Goal: Information Seeking & Learning: Learn about a topic

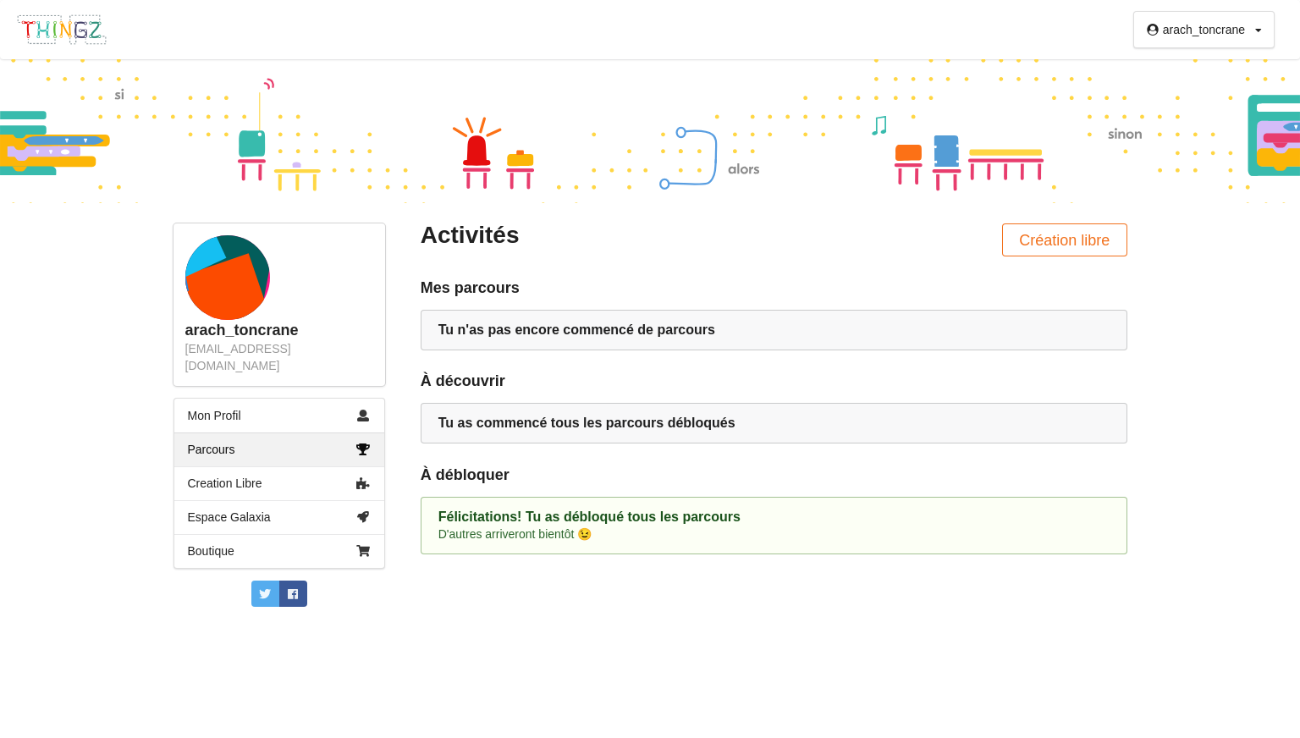
click at [354, 399] on link "Mon Profil" at bounding box center [279, 416] width 210 height 34
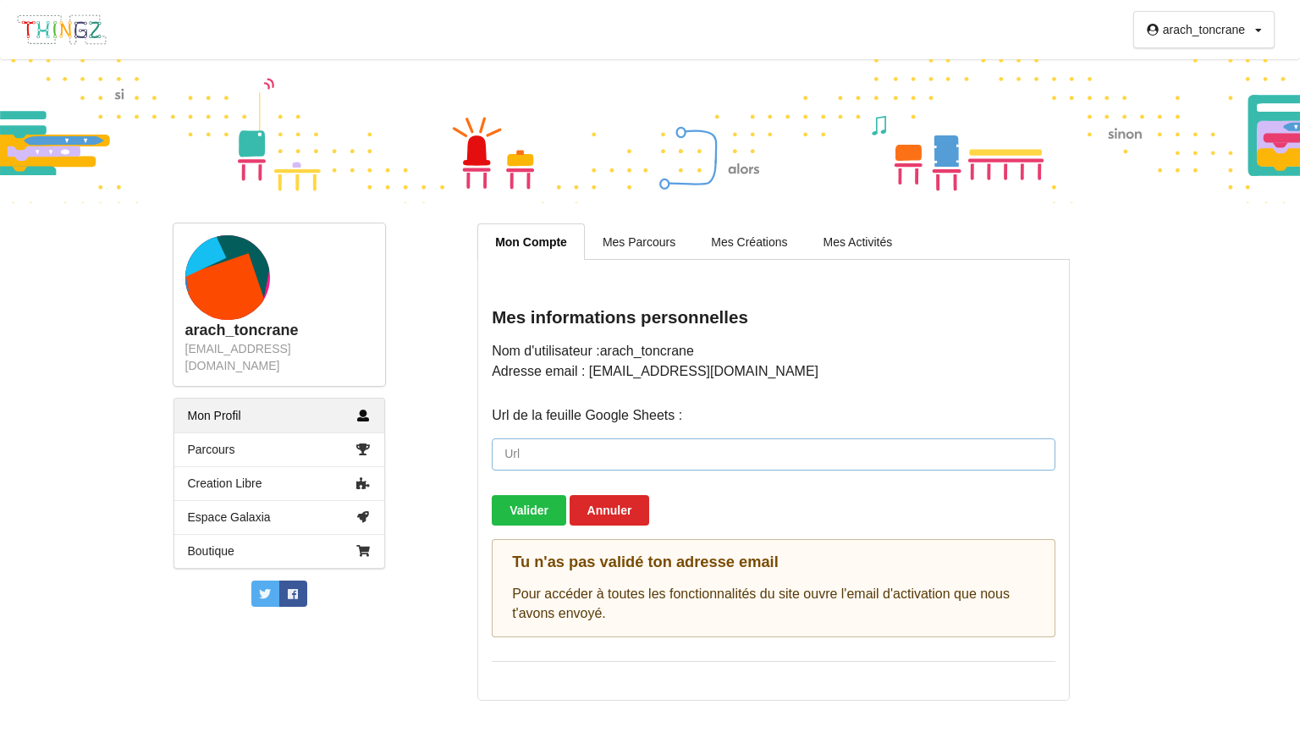
click at [810, 459] on input "url" at bounding box center [774, 454] width 564 height 32
click at [1105, 483] on div "Mon Compte Mes Parcours Mes Créations Mes Activités Mes informations personnell…" at bounding box center [774, 461] width 742 height 477
click at [654, 234] on link "Mes Parcours" at bounding box center [639, 241] width 108 height 36
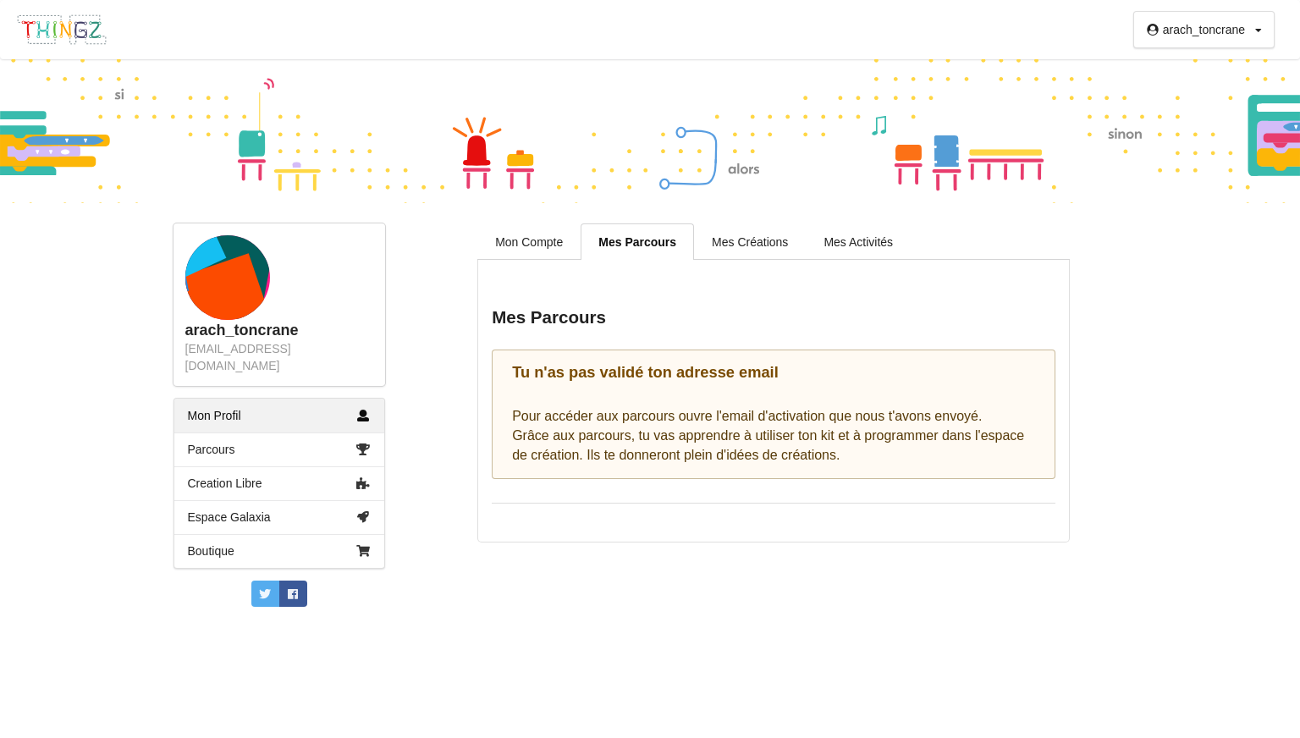
click at [738, 247] on link "Mes Créations" at bounding box center [750, 241] width 112 height 36
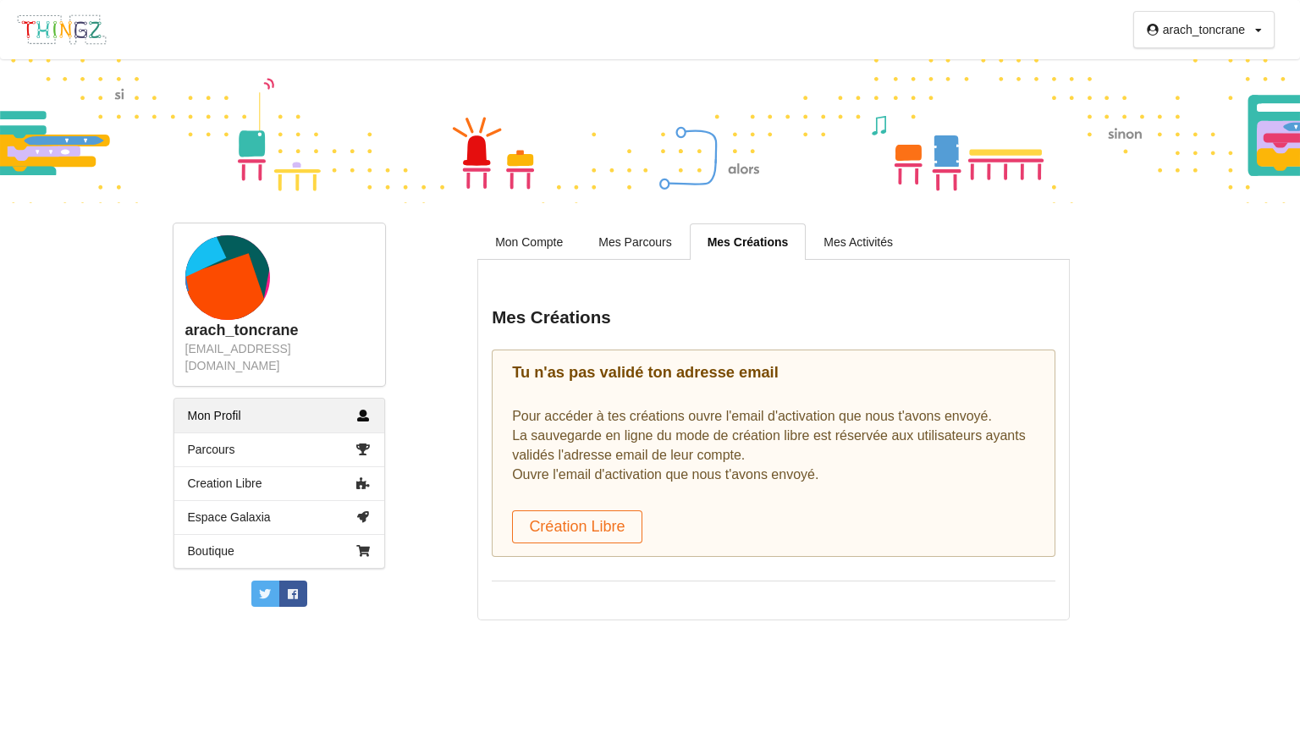
click at [552, 227] on link "Mon Compte" at bounding box center [528, 241] width 103 height 36
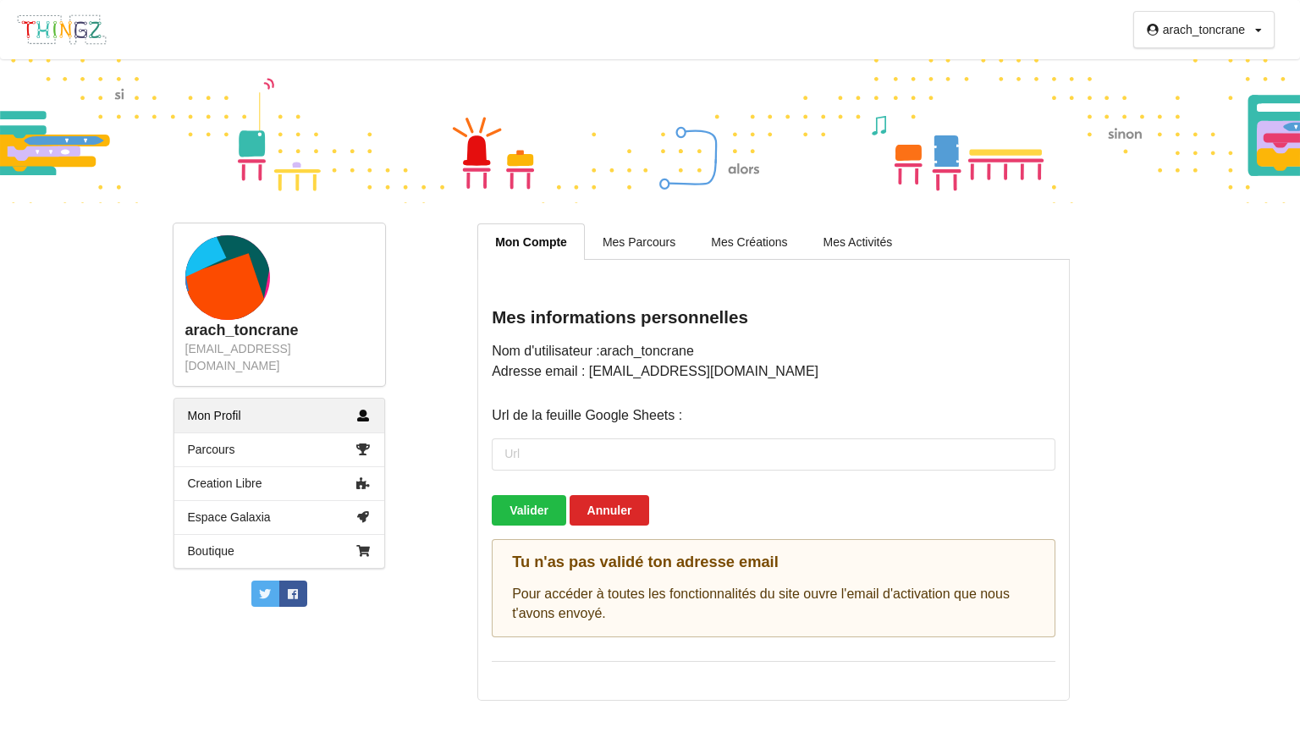
click at [638, 251] on link "Mes Parcours" at bounding box center [639, 241] width 108 height 36
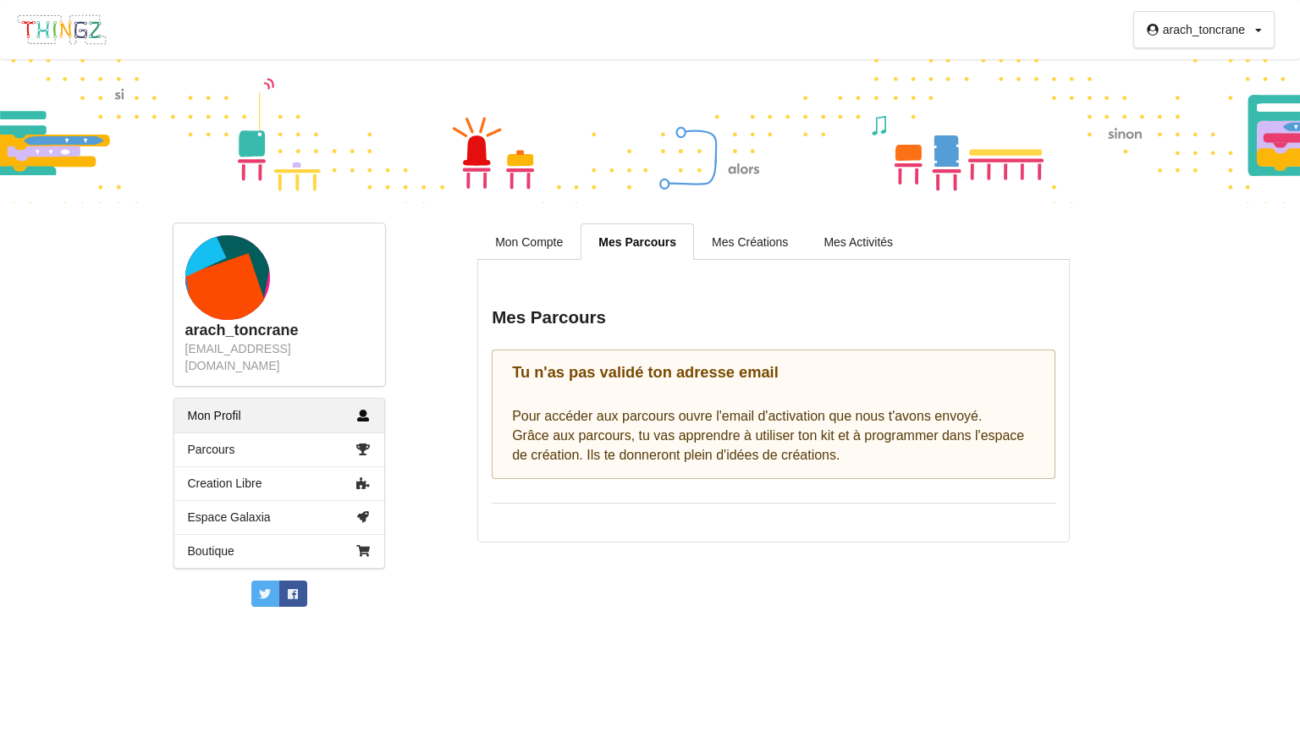
click at [753, 254] on link "Mes Créations" at bounding box center [750, 241] width 112 height 36
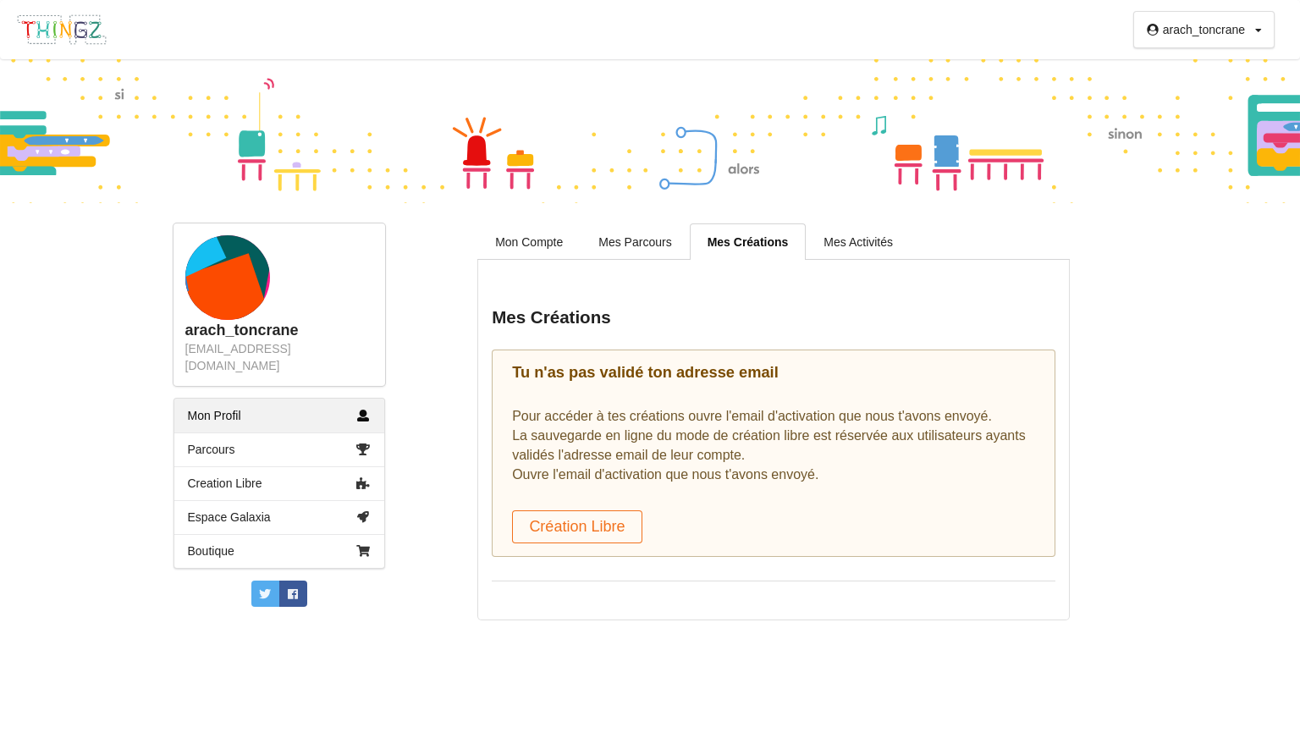
click at [820, 305] on div "Mes Créations Tu n'as pas validé ton adresse email Pour accéder à tes créations…" at bounding box center [773, 440] width 592 height 361
click at [849, 251] on link "Mes Activités" at bounding box center [858, 241] width 105 height 36
click at [847, 247] on link "Mes Activités" at bounding box center [858, 241] width 105 height 36
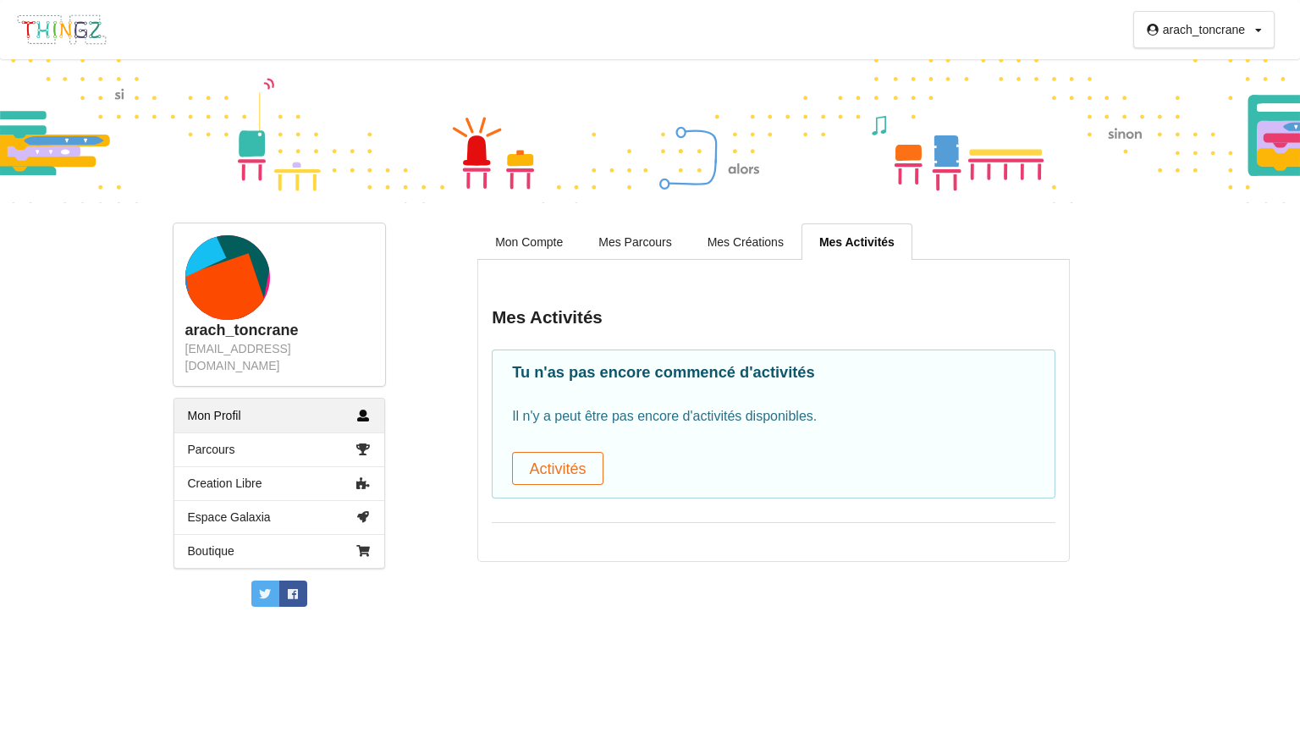
click at [555, 232] on link "Mon Compte" at bounding box center [528, 241] width 103 height 36
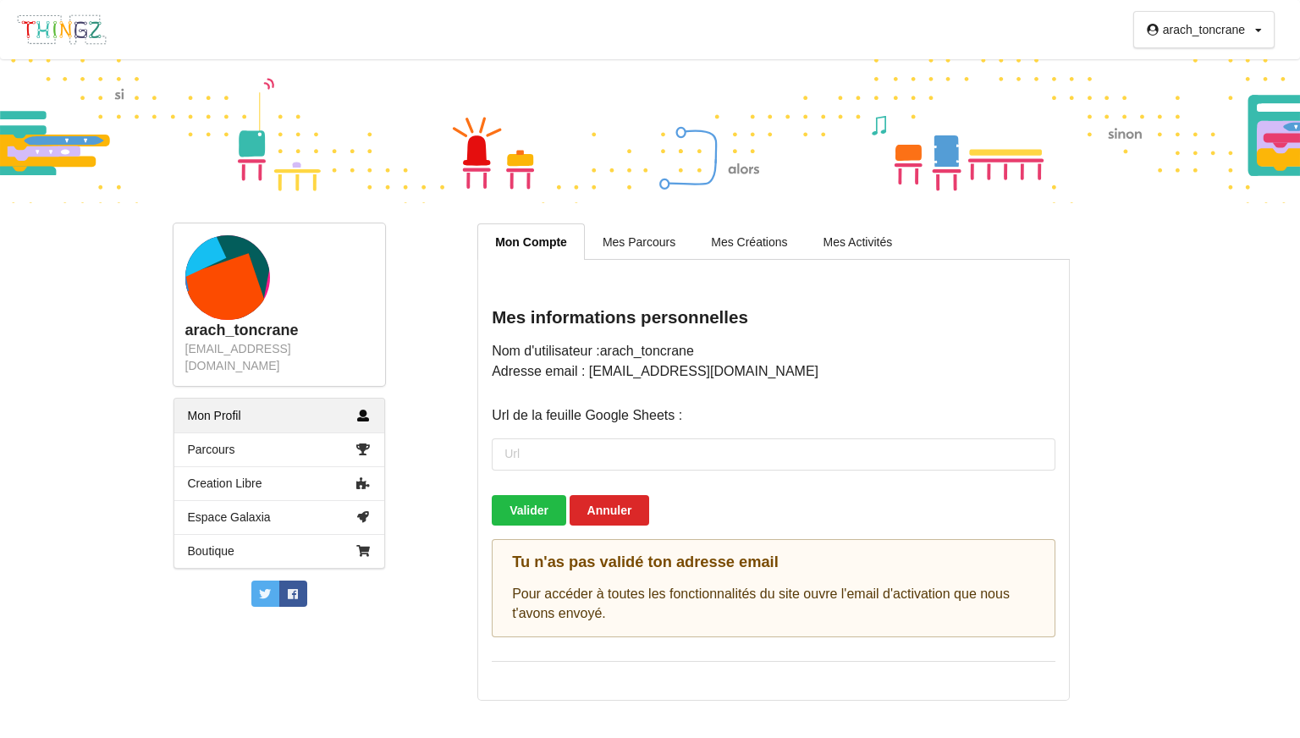
click at [1208, 35] on div "arach_toncrane" at bounding box center [1204, 30] width 82 height 12
click at [1199, 94] on div "Déconnexion" at bounding box center [1213, 94] width 96 height 30
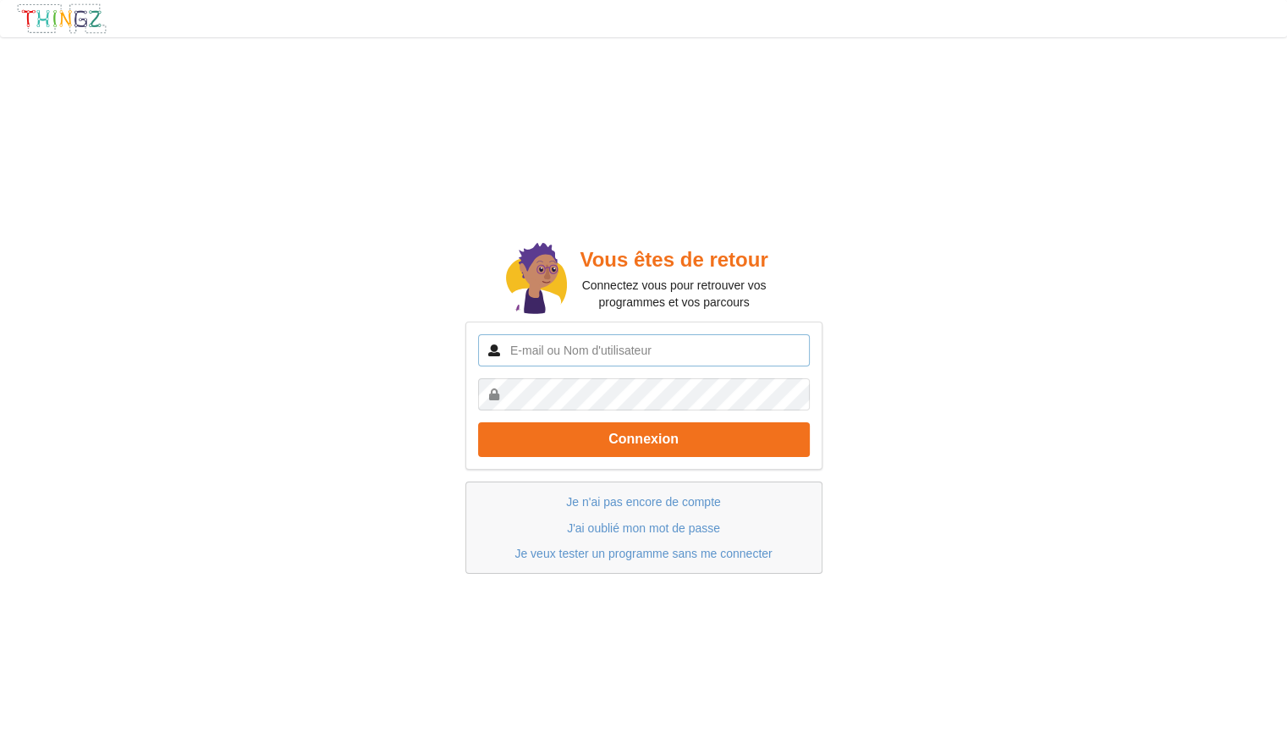
click at [633, 346] on input "text" at bounding box center [644, 350] width 332 height 32
click at [478, 422] on button "Connexion" at bounding box center [644, 439] width 332 height 35
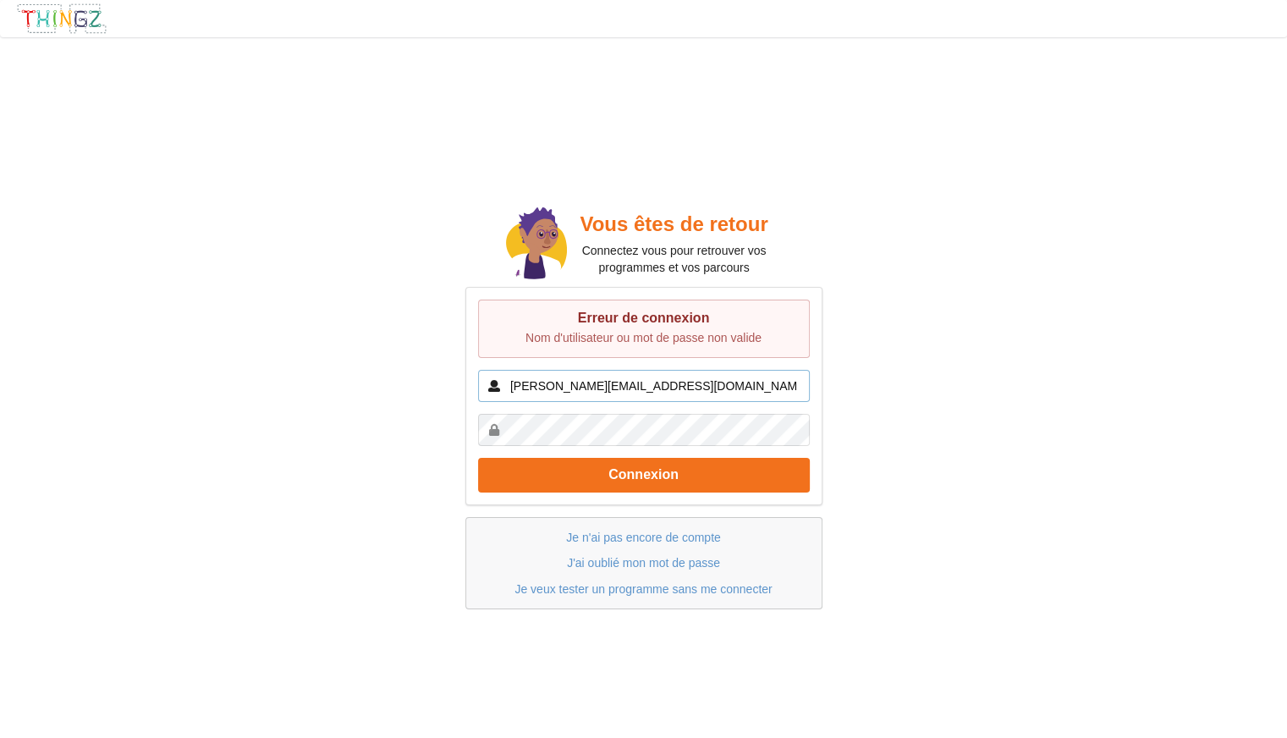
click at [684, 380] on input "alexandre.roubert66@gmail.com" at bounding box center [644, 386] width 332 height 32
drag, startPoint x: 684, startPoint y: 380, endPoint x: 488, endPoint y: 397, distance: 196.2
click at [488, 397] on input "alexandre.roubert66@gmail.com" at bounding box center [644, 386] width 332 height 32
type input "zeru396@gmail.com"
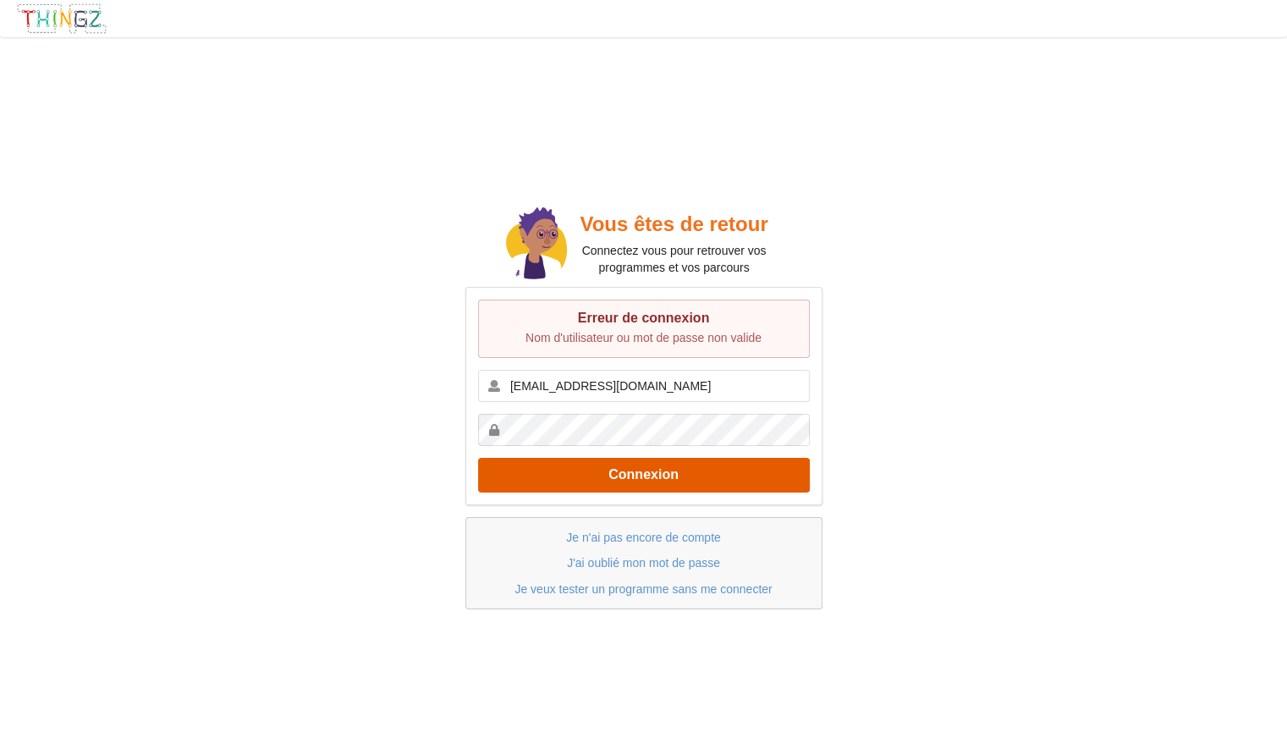
click at [614, 463] on button "Connexion" at bounding box center [644, 475] width 332 height 35
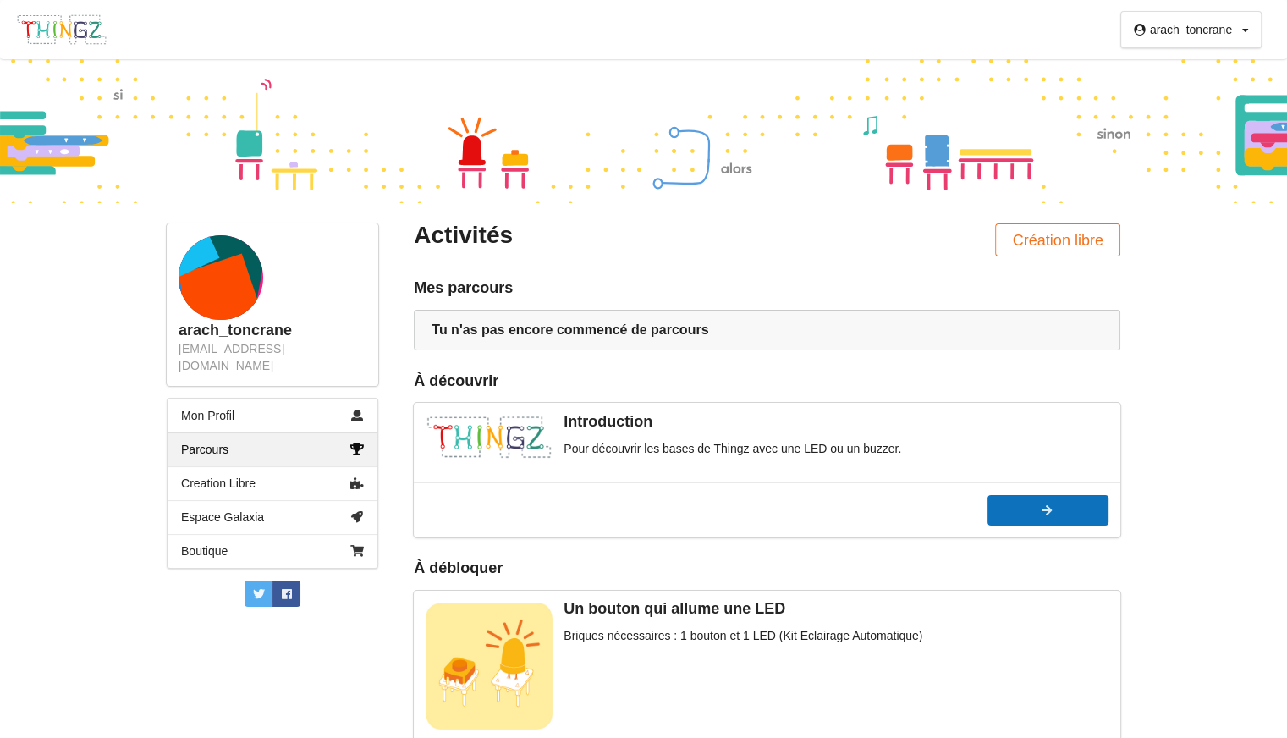
click at [1026, 505] on div at bounding box center [1048, 510] width 121 height 12
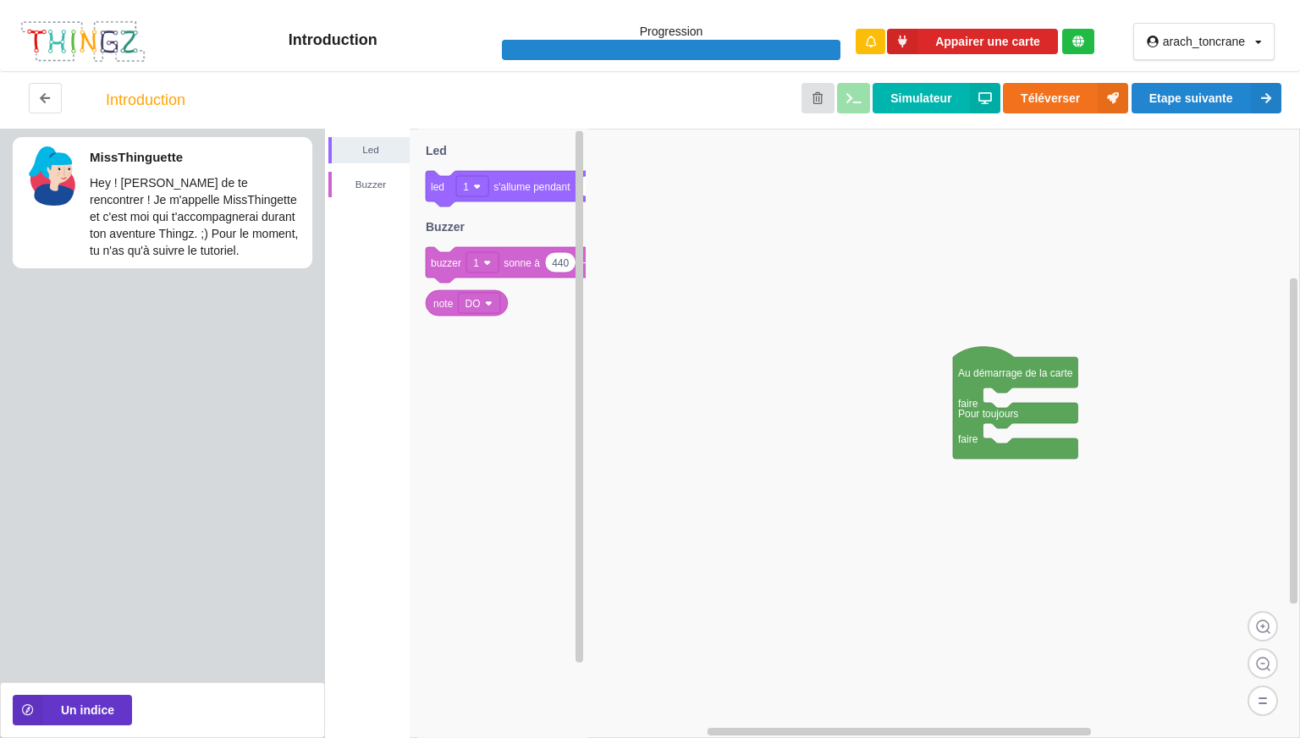
click at [822, 205] on rect at bounding box center [812, 433] width 975 height 609
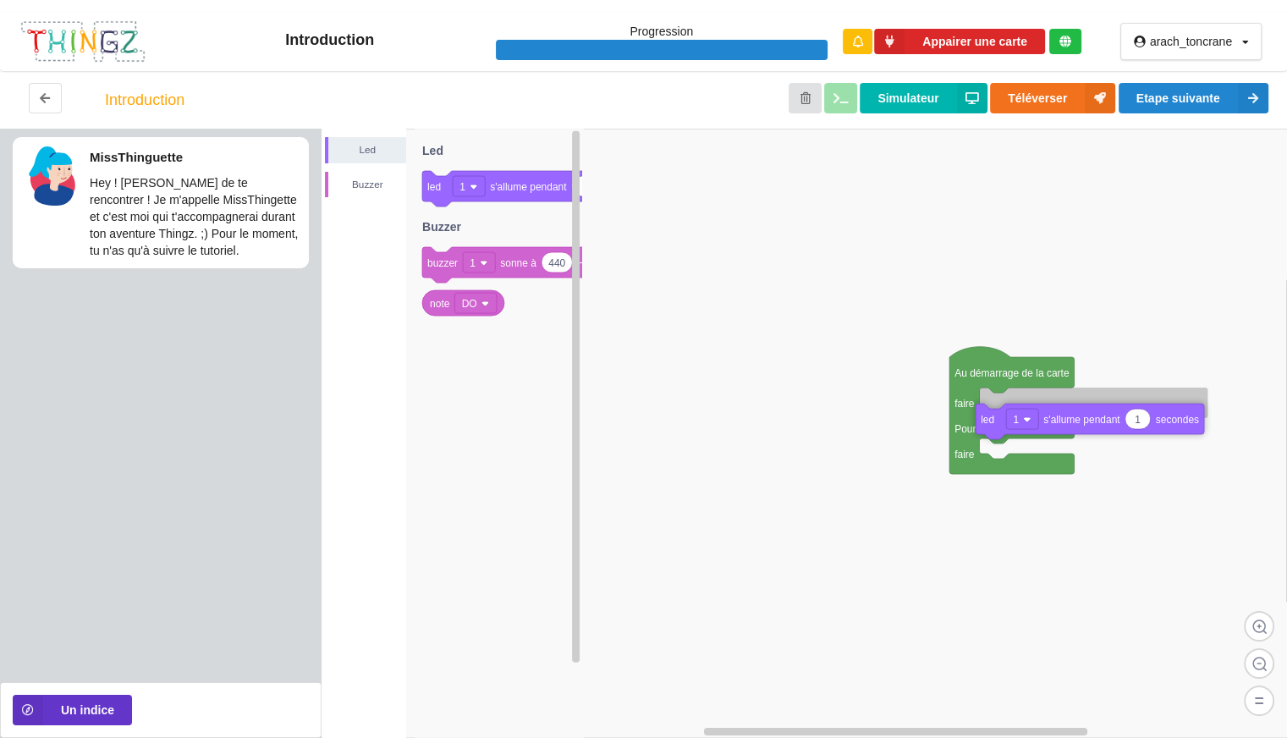
drag, startPoint x: 520, startPoint y: 182, endPoint x: 1073, endPoint y: 415, distance: 600.5
click at [1073, 415] on div "Led Buzzer Au démarrage de la carte faire Pour toujours faire 1 led 1 s'allume …" at bounding box center [805, 433] width 966 height 609
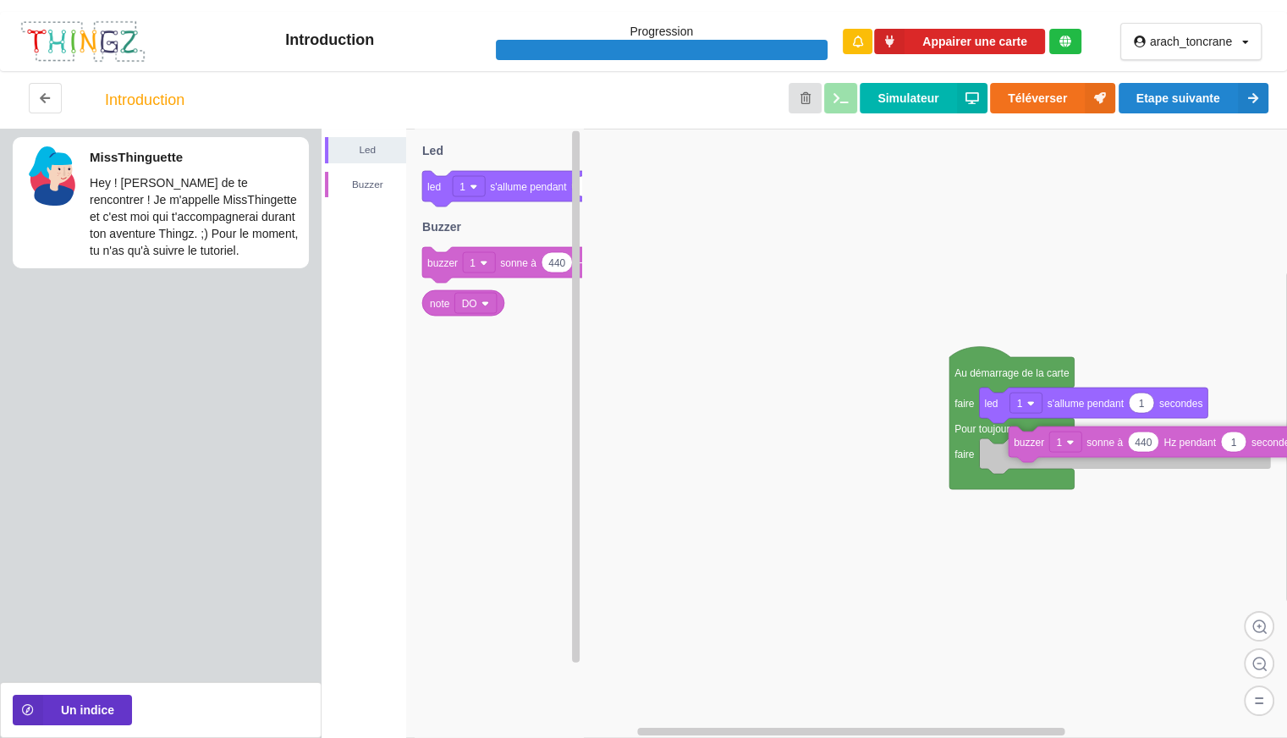
drag, startPoint x: 514, startPoint y: 275, endPoint x: 1096, endPoint y: 454, distance: 609.1
click at [1096, 454] on div "Led Buzzer Au démarrage de la carte faire Pour toujours faire 1 led 1 s'allume …" at bounding box center [805, 433] width 966 height 609
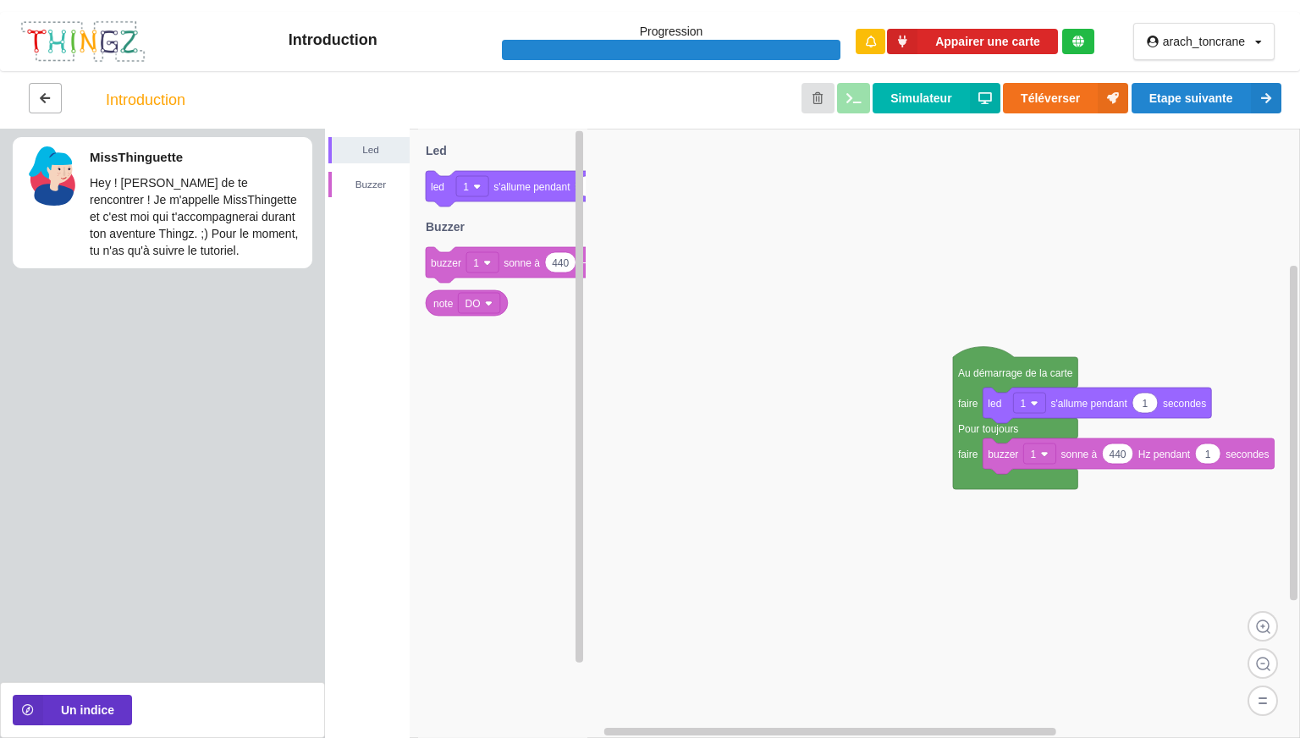
click at [51, 89] on button at bounding box center [45, 98] width 33 height 30
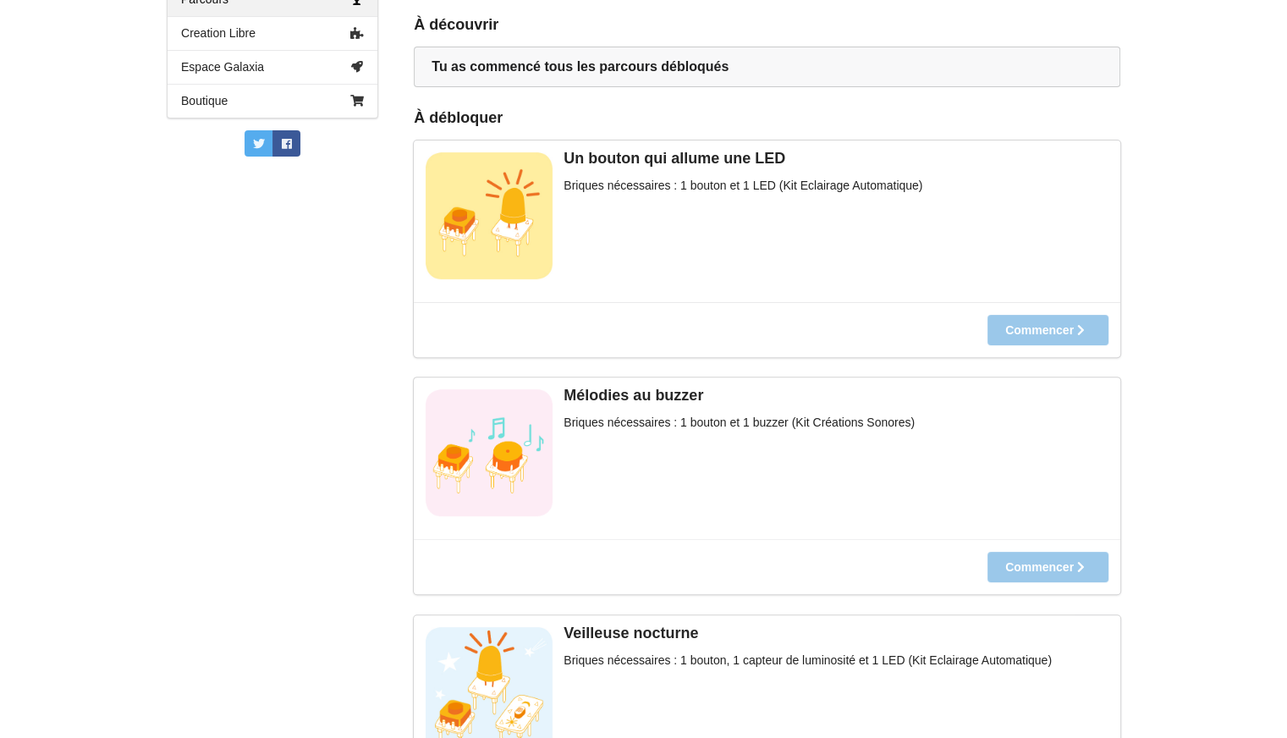
scroll to position [456, 0]
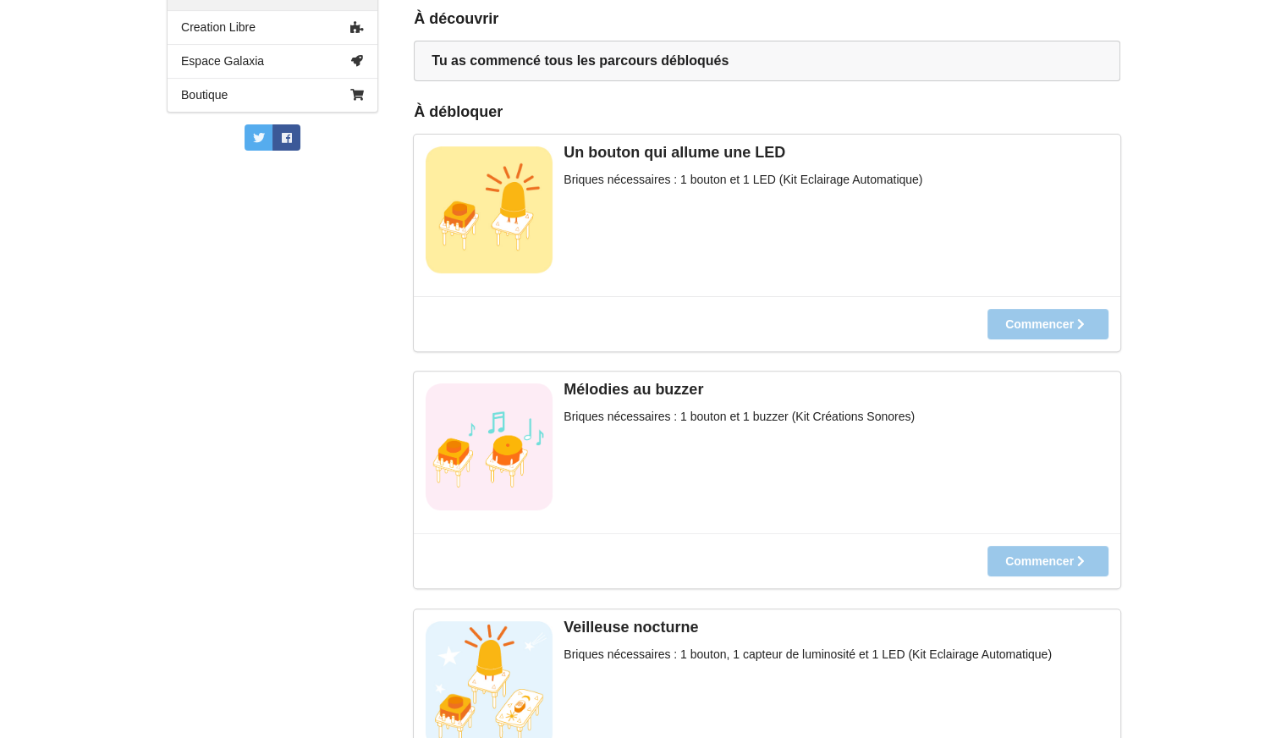
click at [1066, 319] on div "Commencer" at bounding box center [767, 323] width 707 height 55
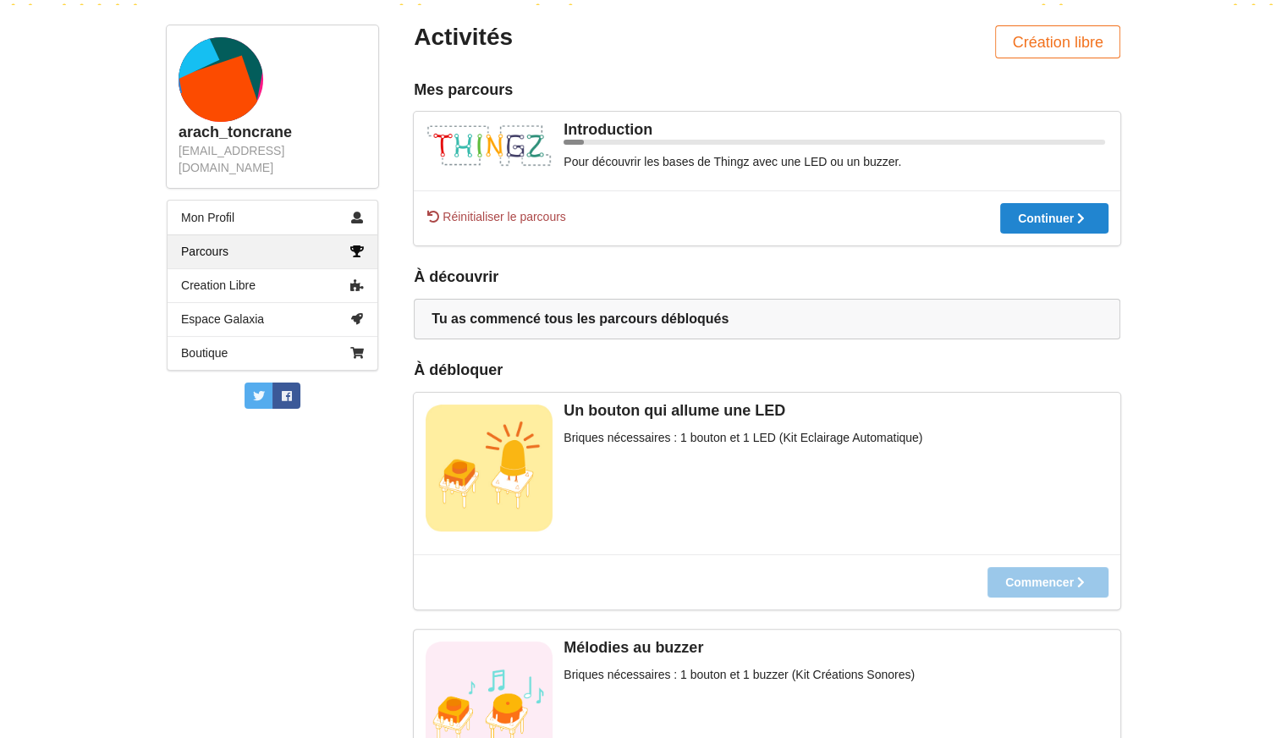
scroll to position [93, 0]
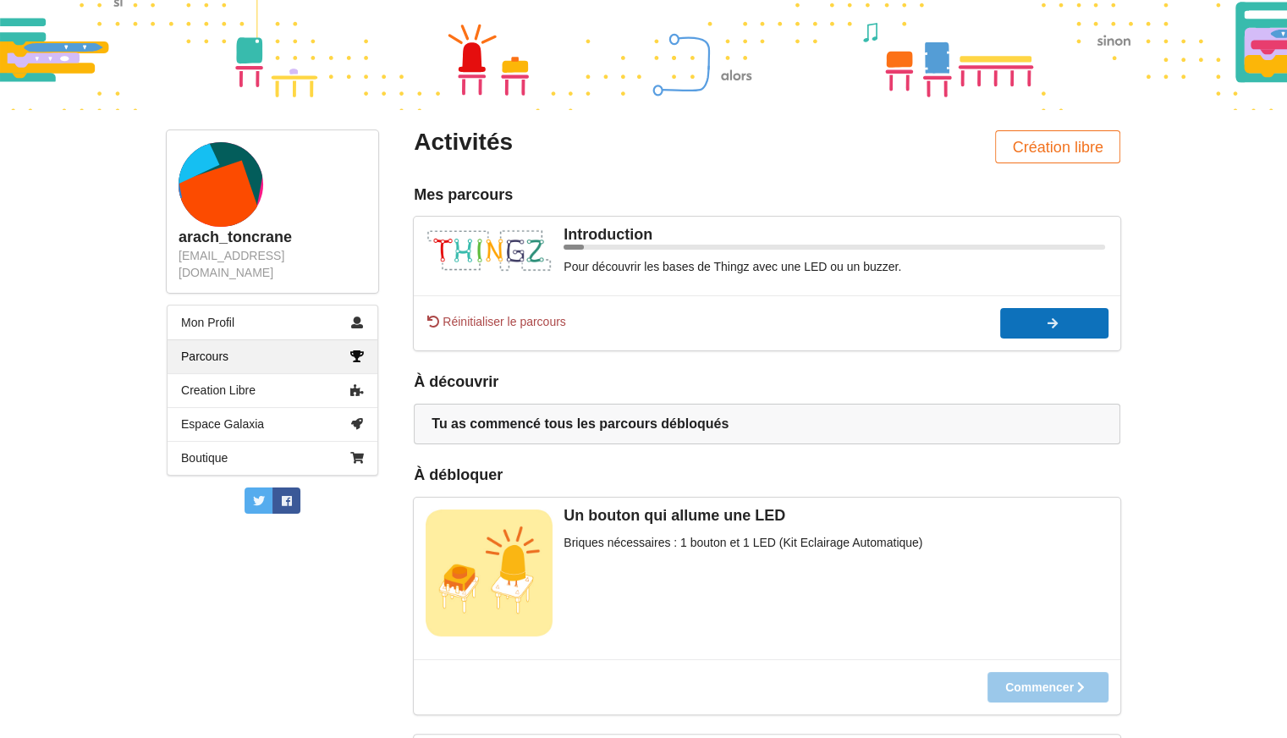
click at [1062, 329] on div at bounding box center [1054, 323] width 108 height 12
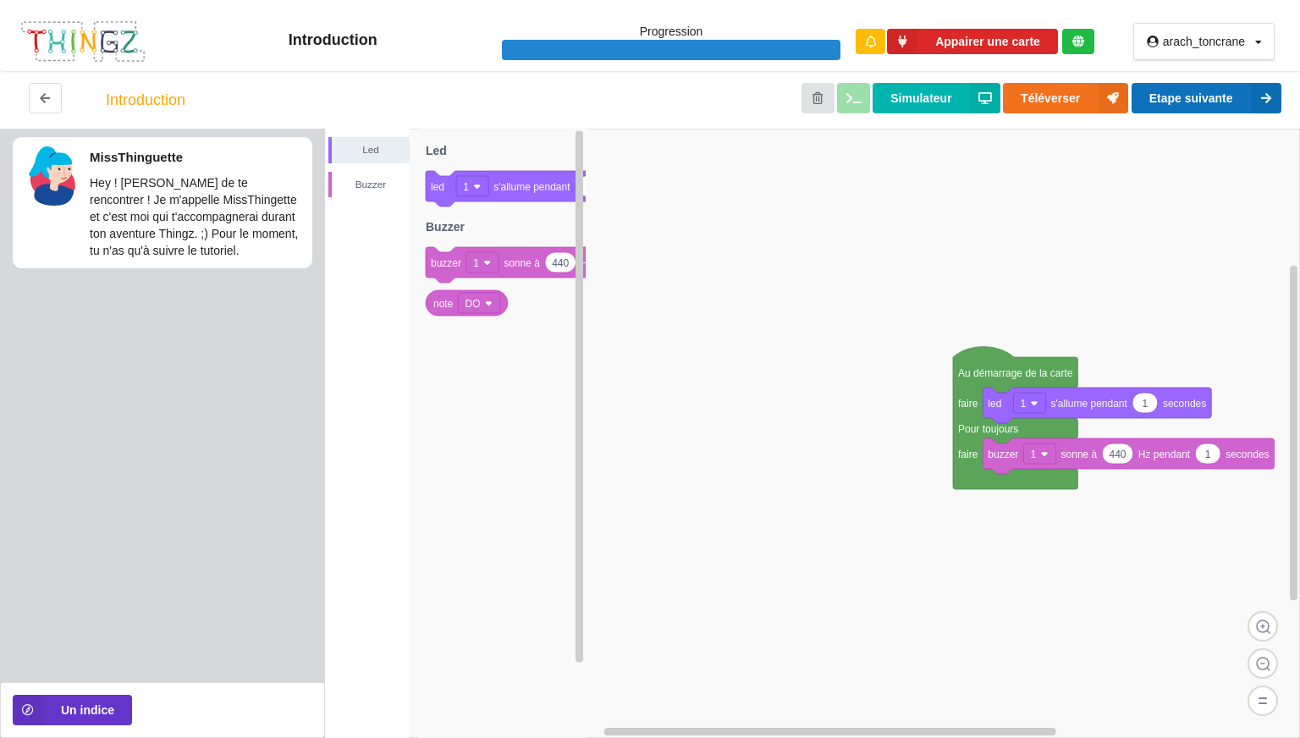
click at [1270, 95] on icon at bounding box center [1266, 98] width 30 height 30
click at [1224, 92] on button "Etape suivante" at bounding box center [1207, 98] width 150 height 30
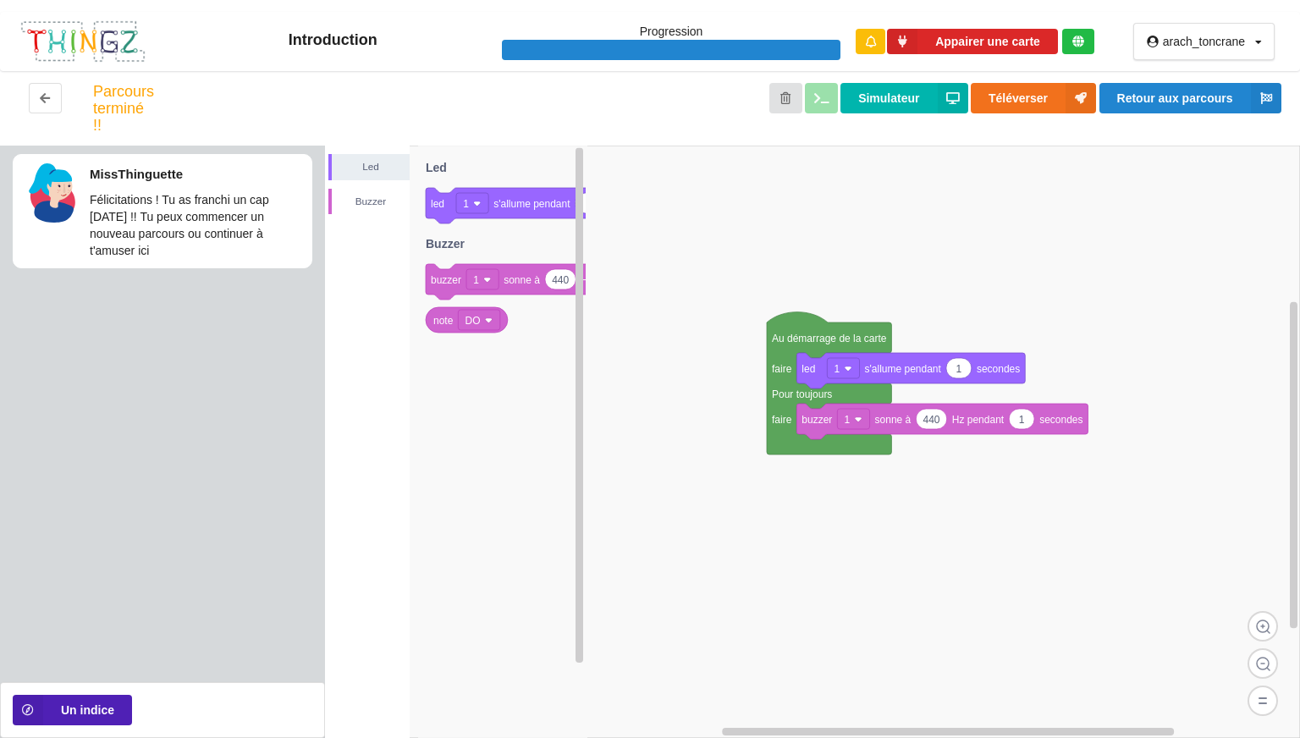
click at [58, 704] on button "Un indice" at bounding box center [72, 710] width 119 height 30
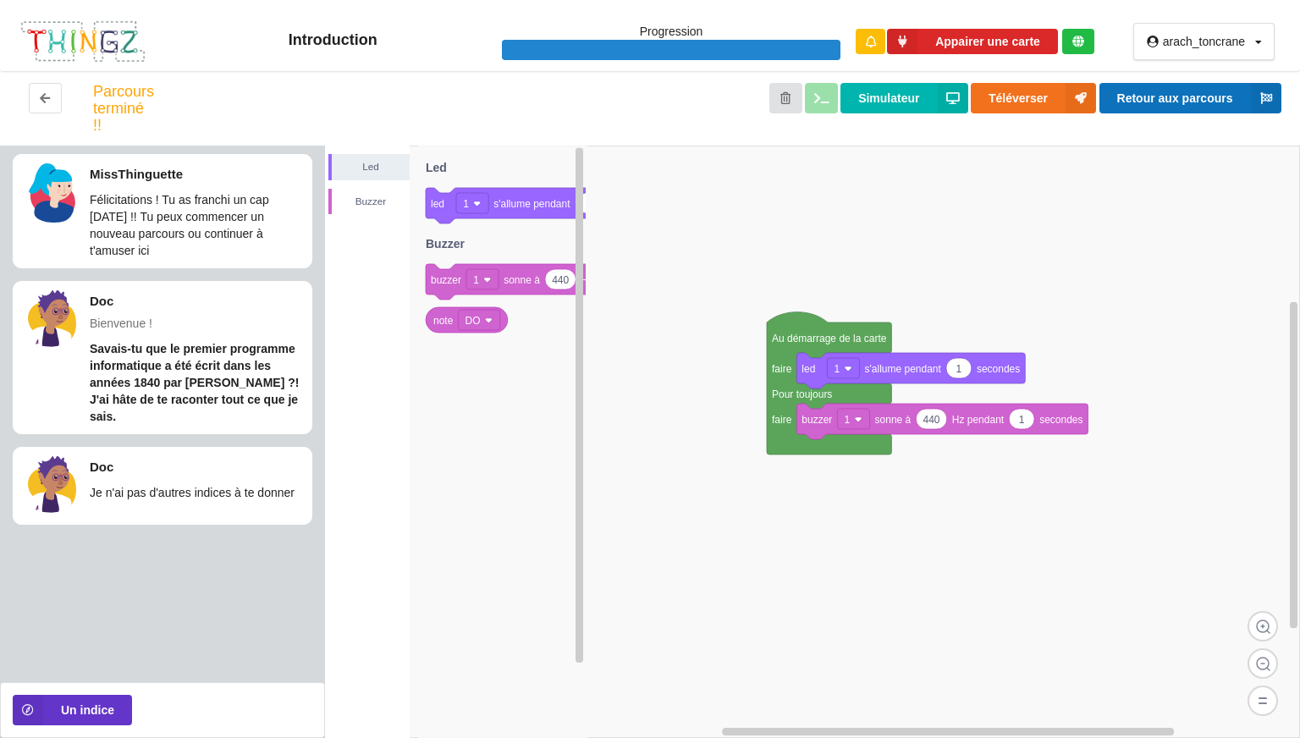
click at [1174, 91] on button "Retour aux parcours" at bounding box center [1190, 98] width 182 height 30
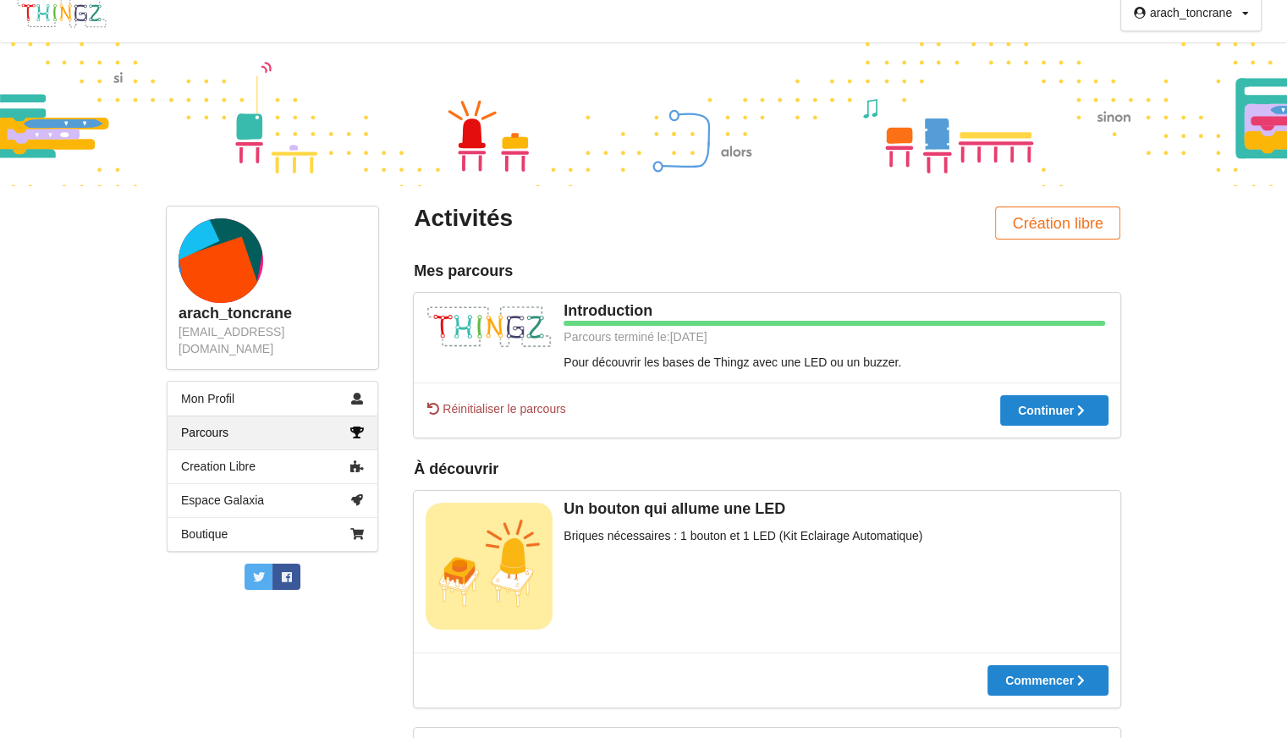
scroll to position [17, 0]
click at [1043, 665] on button "Commencer" at bounding box center [1048, 680] width 121 height 30
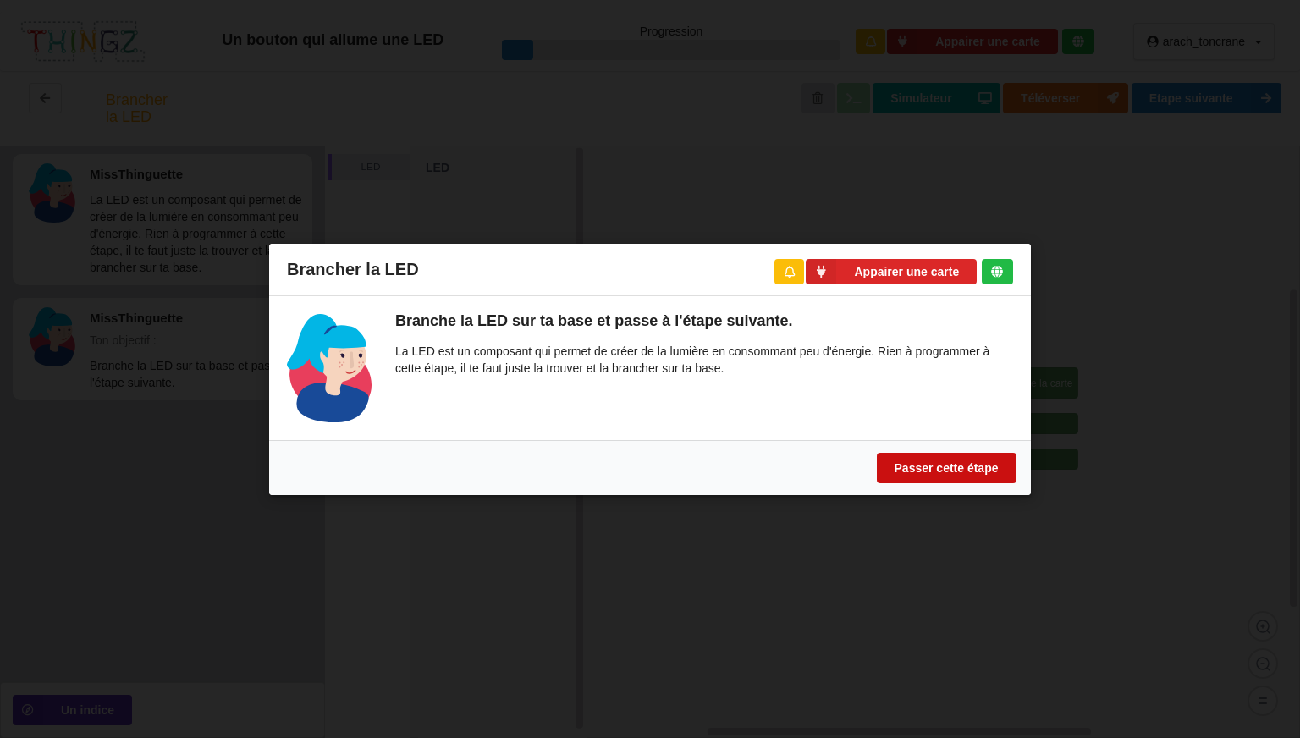
click at [938, 459] on button "Passer cette étape" at bounding box center [947, 467] width 140 height 30
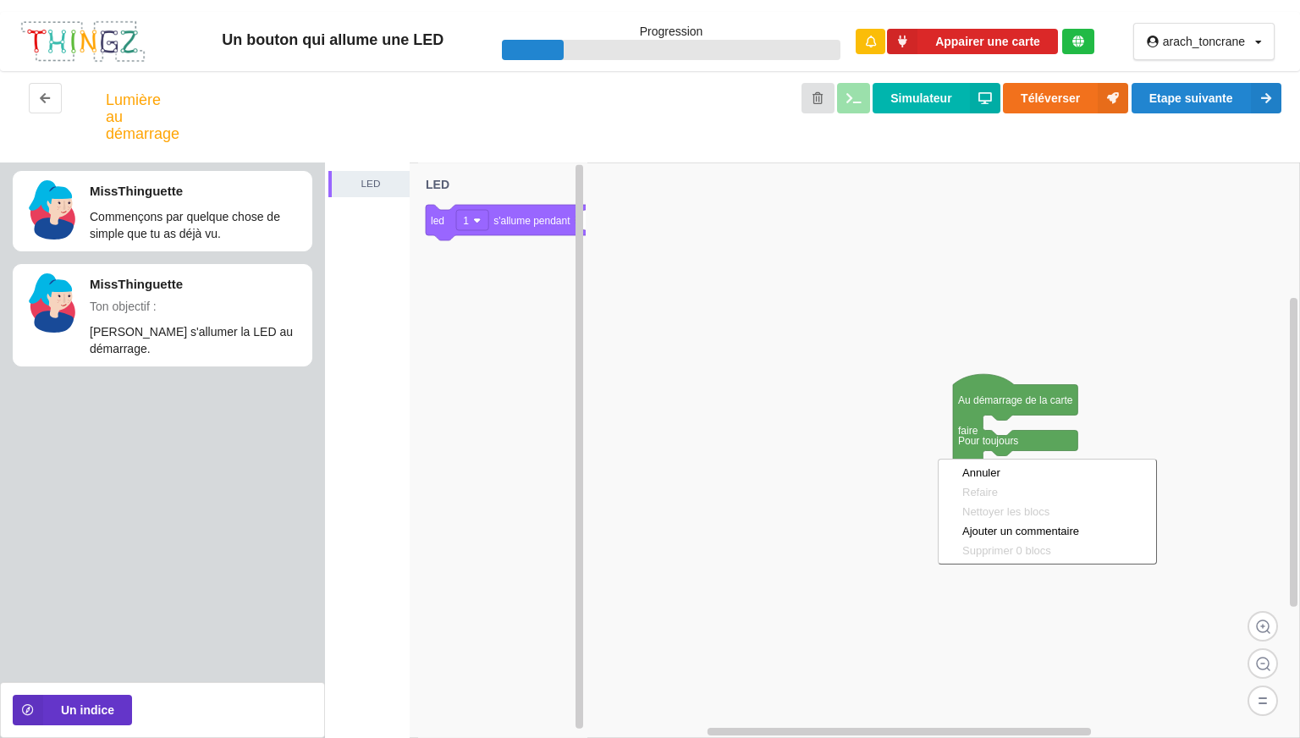
click at [743, 346] on rect at bounding box center [812, 451] width 975 height 576
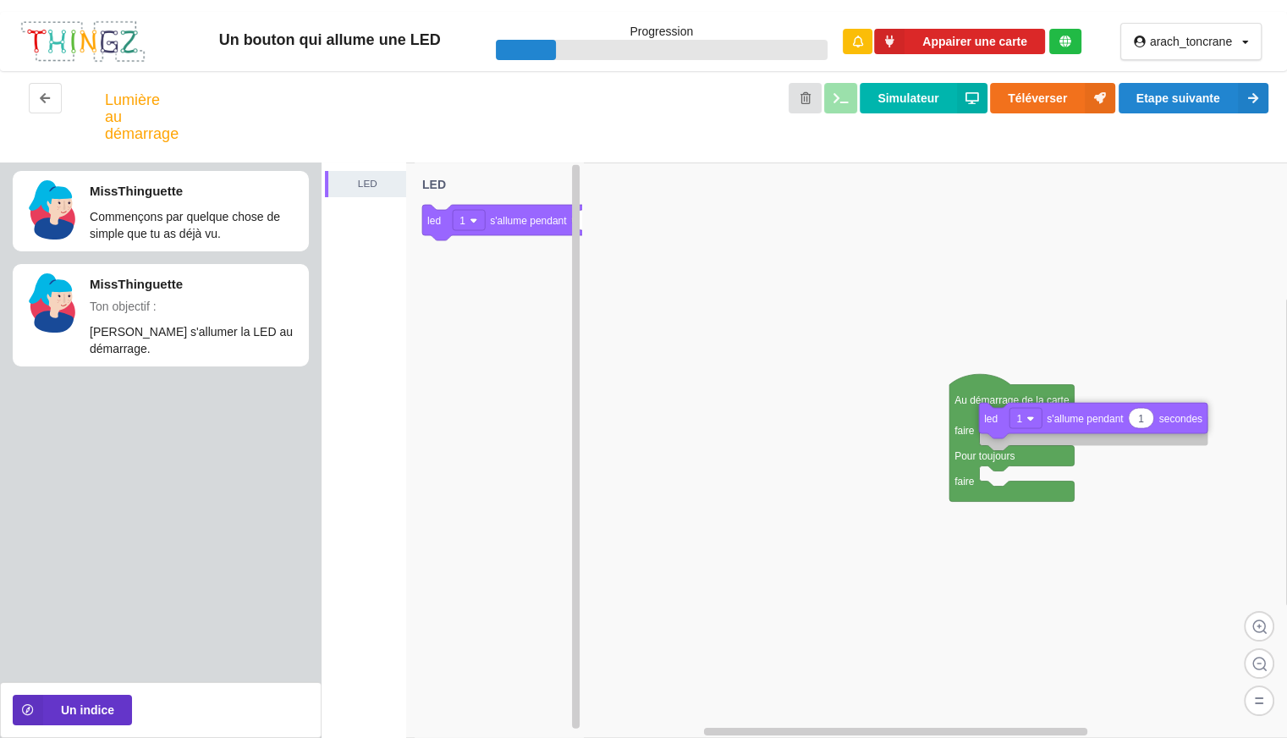
drag, startPoint x: 518, startPoint y: 223, endPoint x: 1076, endPoint y: 421, distance: 592.2
click at [1076, 421] on div "LED Au démarrage de la carte faire Pour toujours faire 1 led 1 s'allume pendant…" at bounding box center [805, 451] width 966 height 576
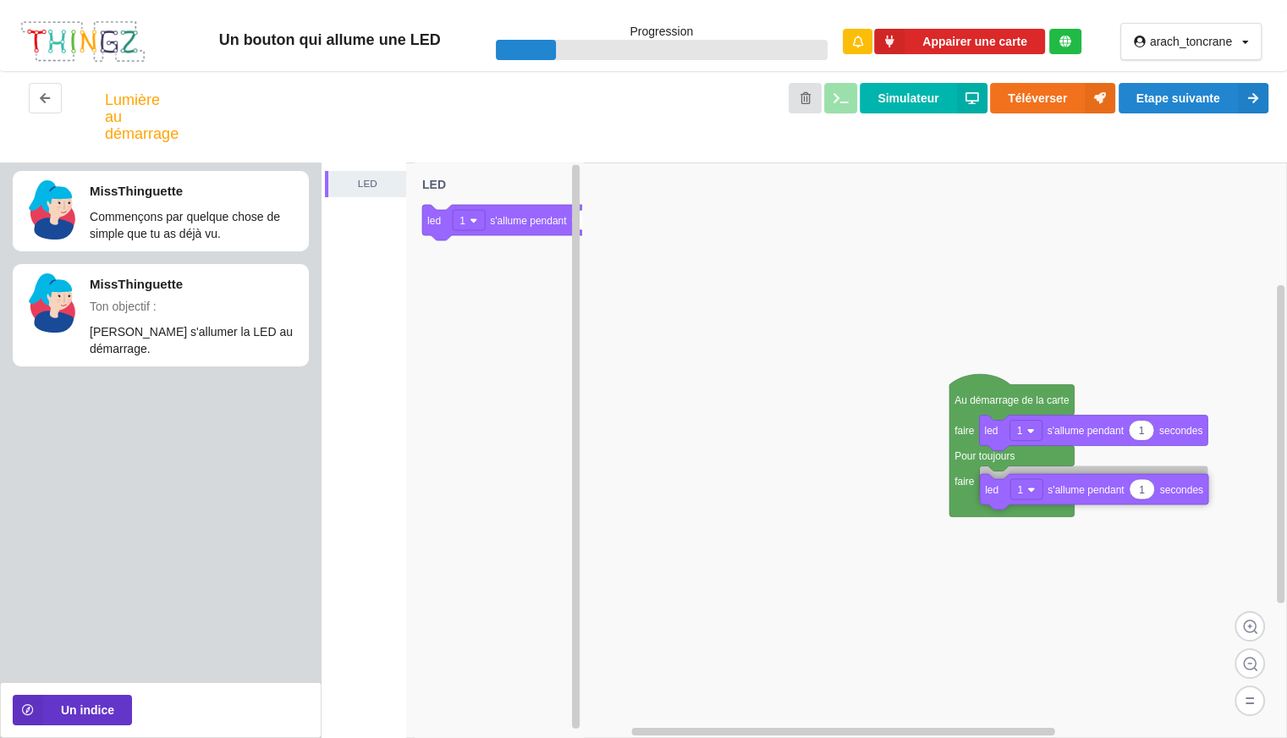
drag, startPoint x: 529, startPoint y: 237, endPoint x: 1087, endPoint y: 504, distance: 618.6
click at [1087, 504] on div "LED Au démarrage de la carte faire Pour toujours faire 1 led 1 s'allume pendant…" at bounding box center [805, 451] width 966 height 576
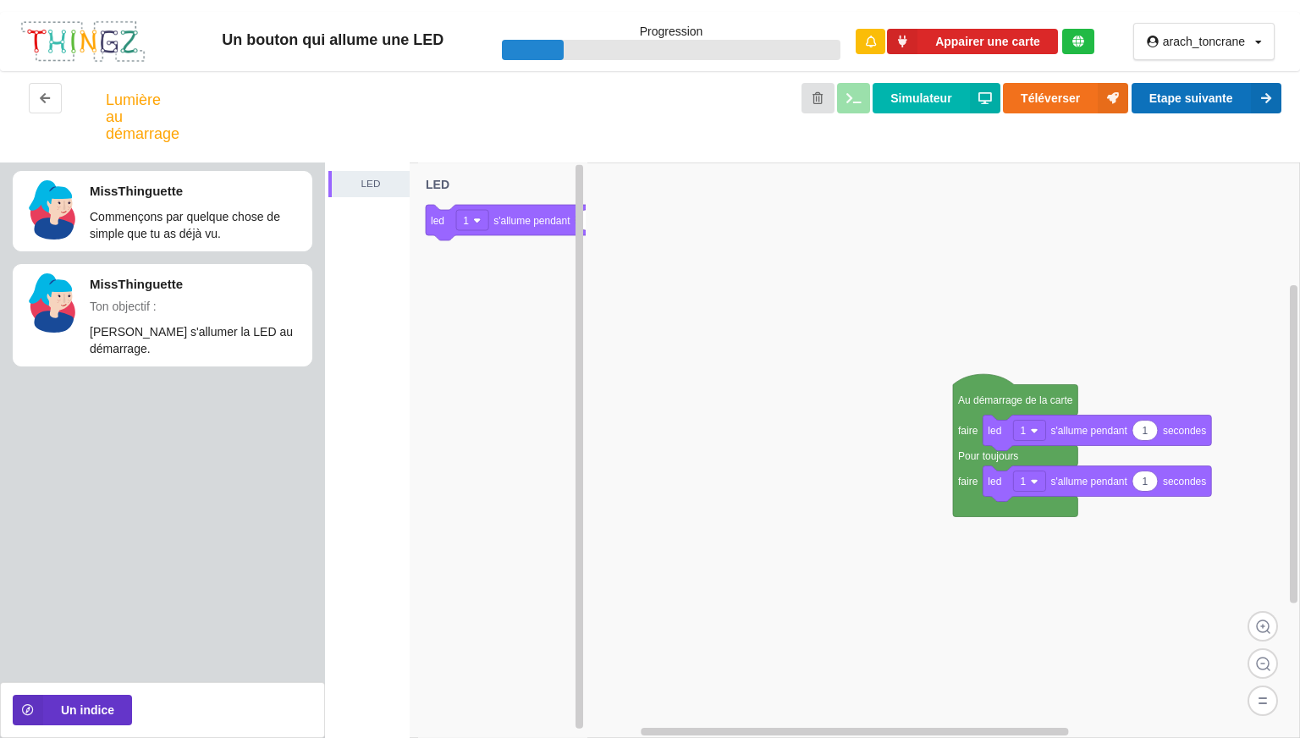
click at [1212, 93] on button "Etape suivante" at bounding box center [1207, 98] width 150 height 30
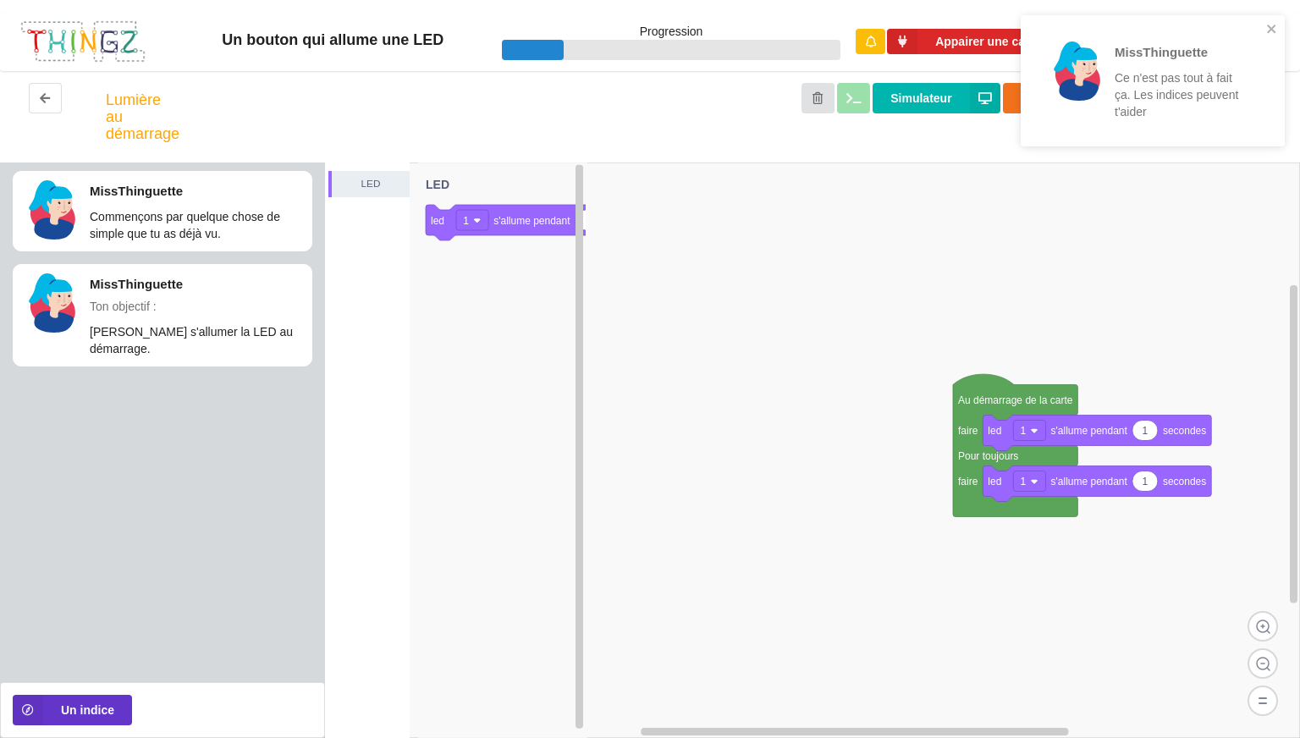
click at [1205, 163] on rect at bounding box center [812, 451] width 975 height 576
click at [1273, 25] on icon "close" at bounding box center [1272, 29] width 12 height 14
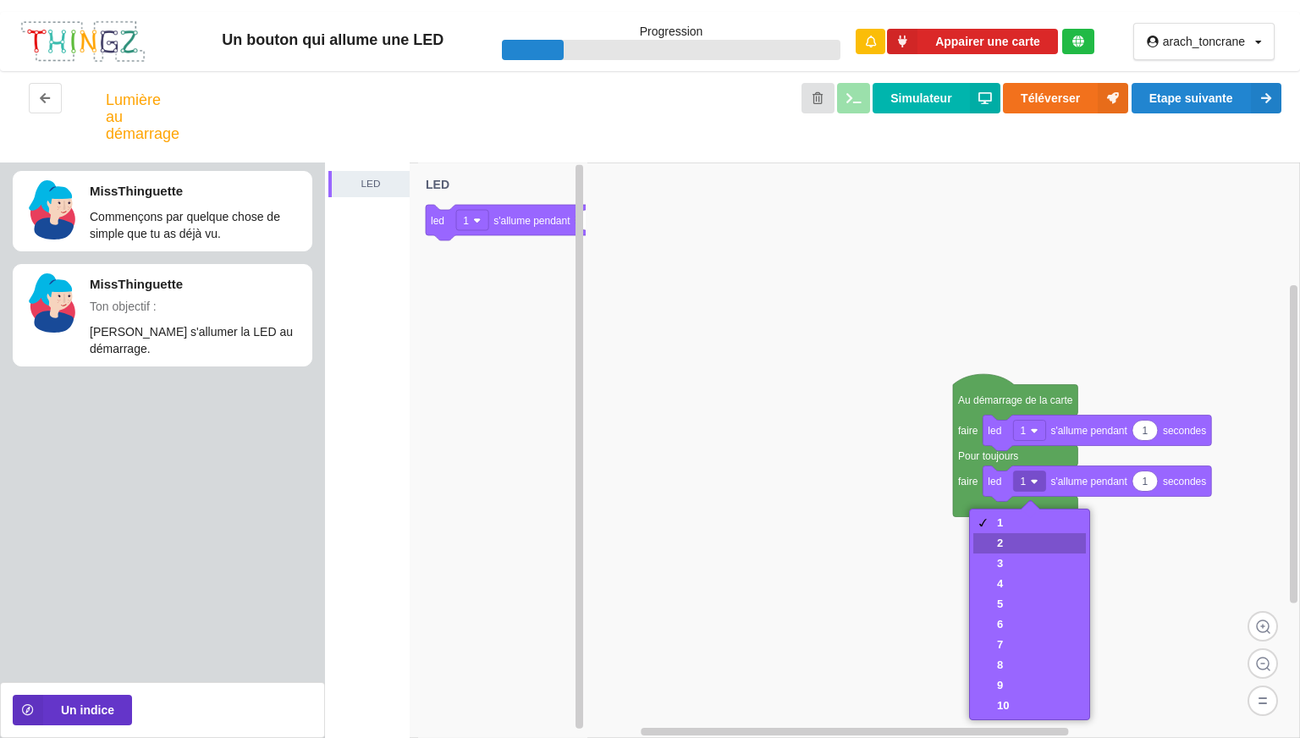
click at [1023, 543] on div "2" at bounding box center [1029, 543] width 113 height 20
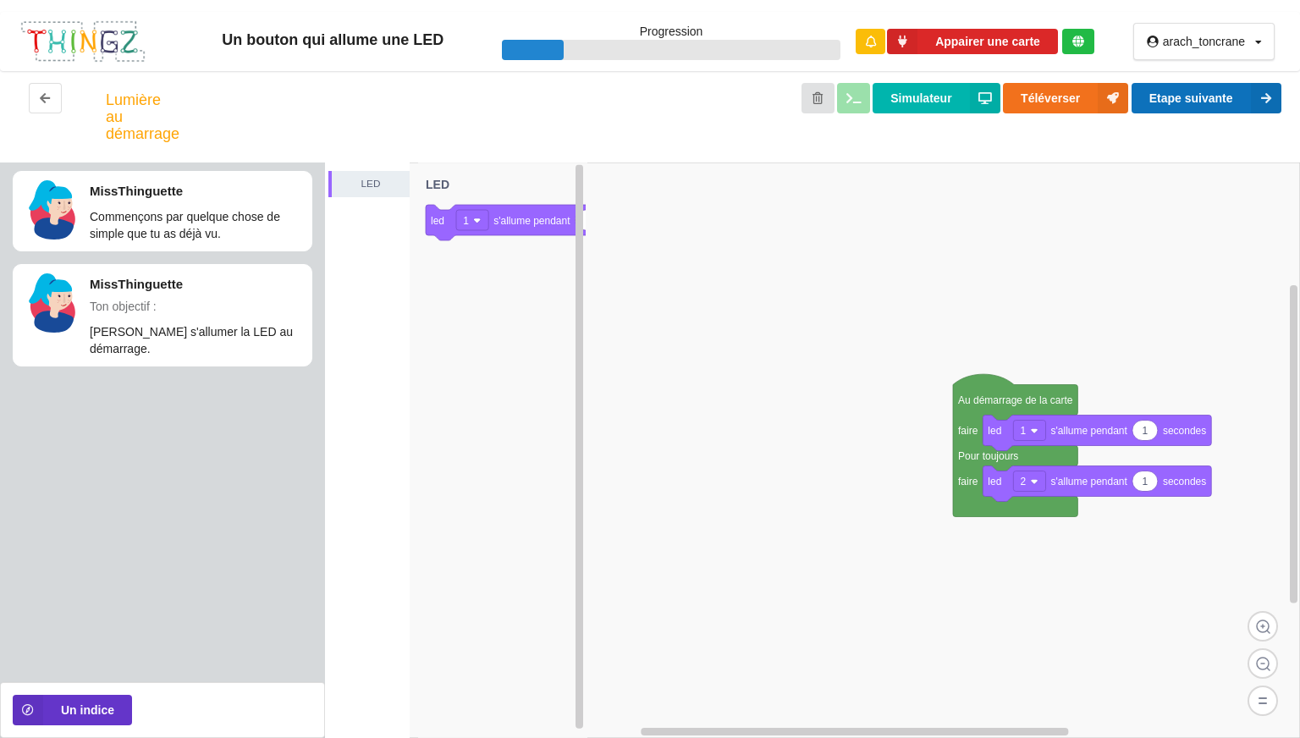
click at [1193, 106] on button "Etape suivante" at bounding box center [1207, 98] width 150 height 30
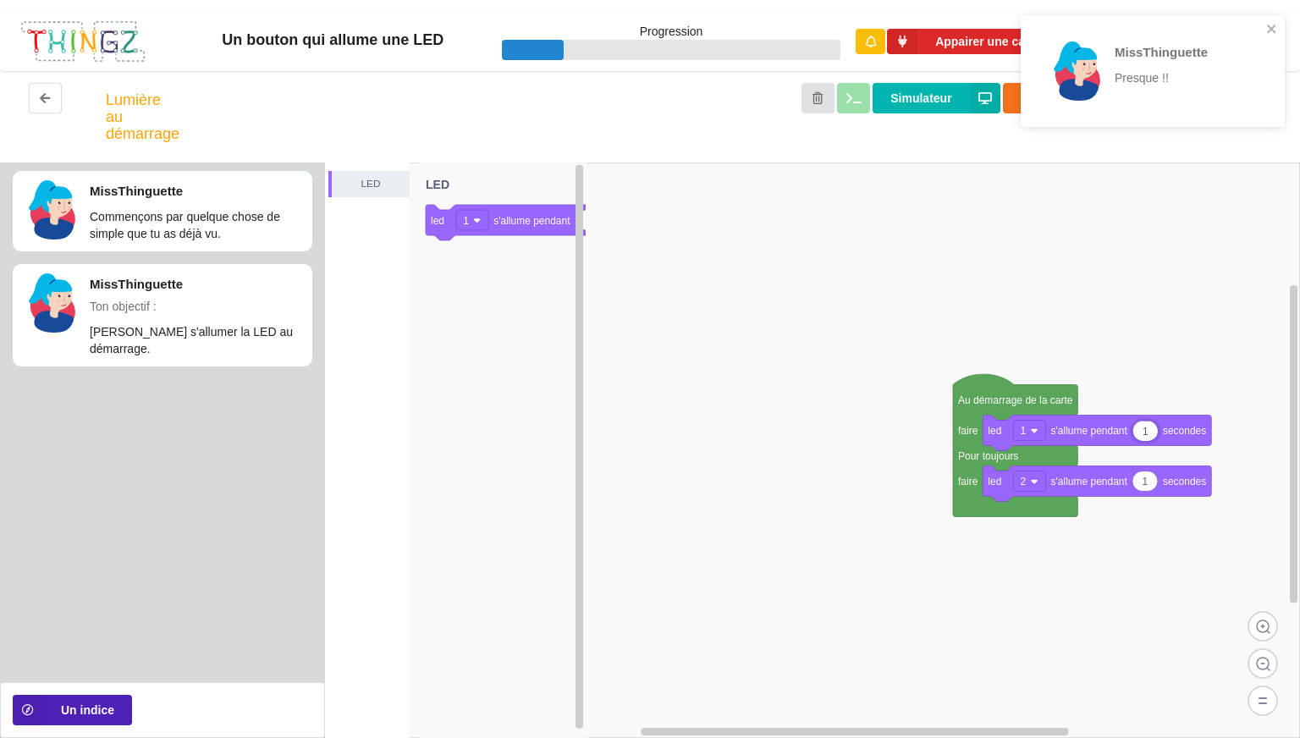
click at [105, 714] on button "Un indice" at bounding box center [72, 710] width 119 height 30
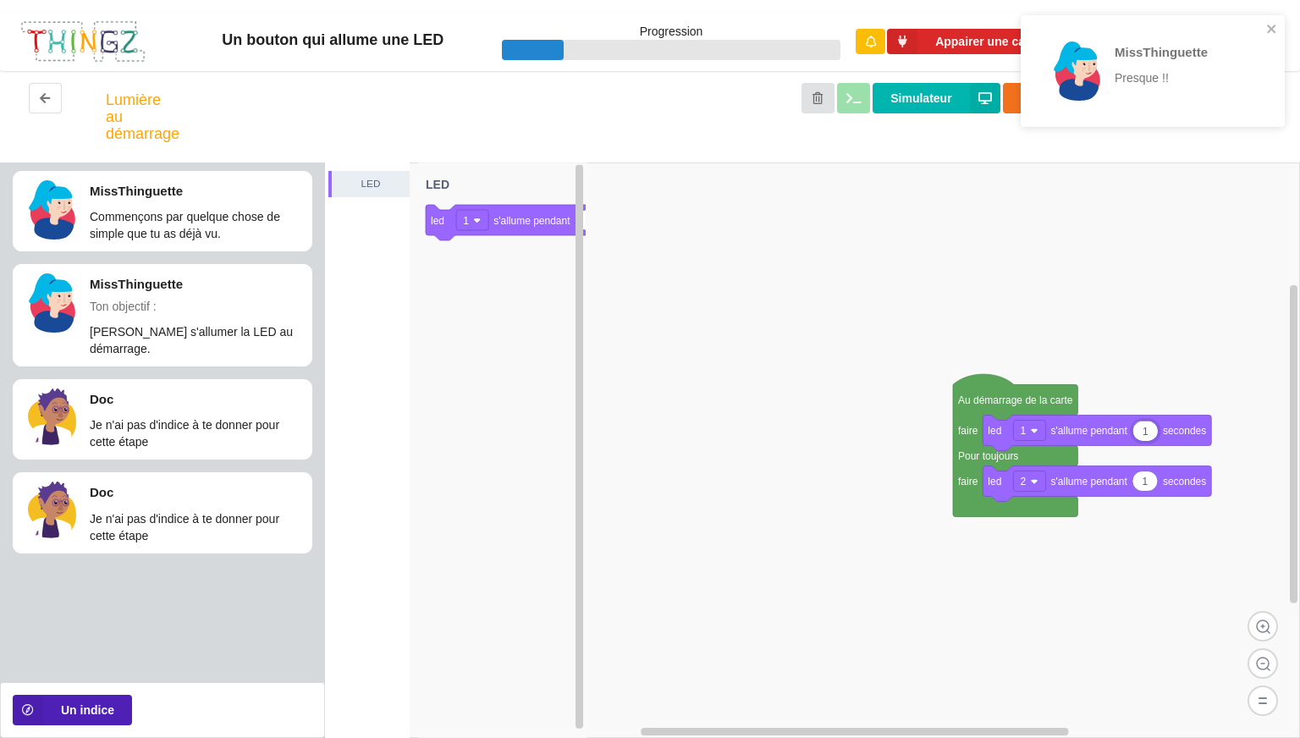
click at [74, 702] on button "Un indice" at bounding box center [72, 710] width 119 height 30
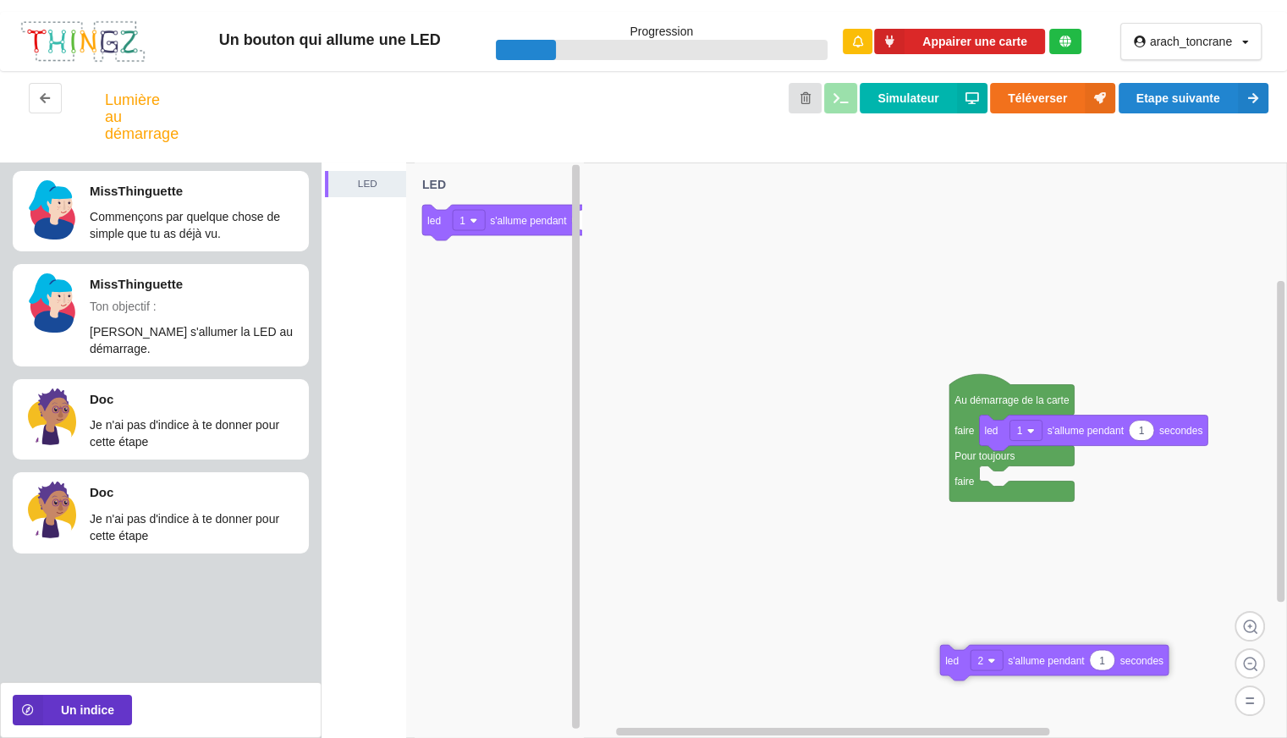
drag, startPoint x: 1000, startPoint y: 482, endPoint x: 961, endPoint y: 661, distance: 182.8
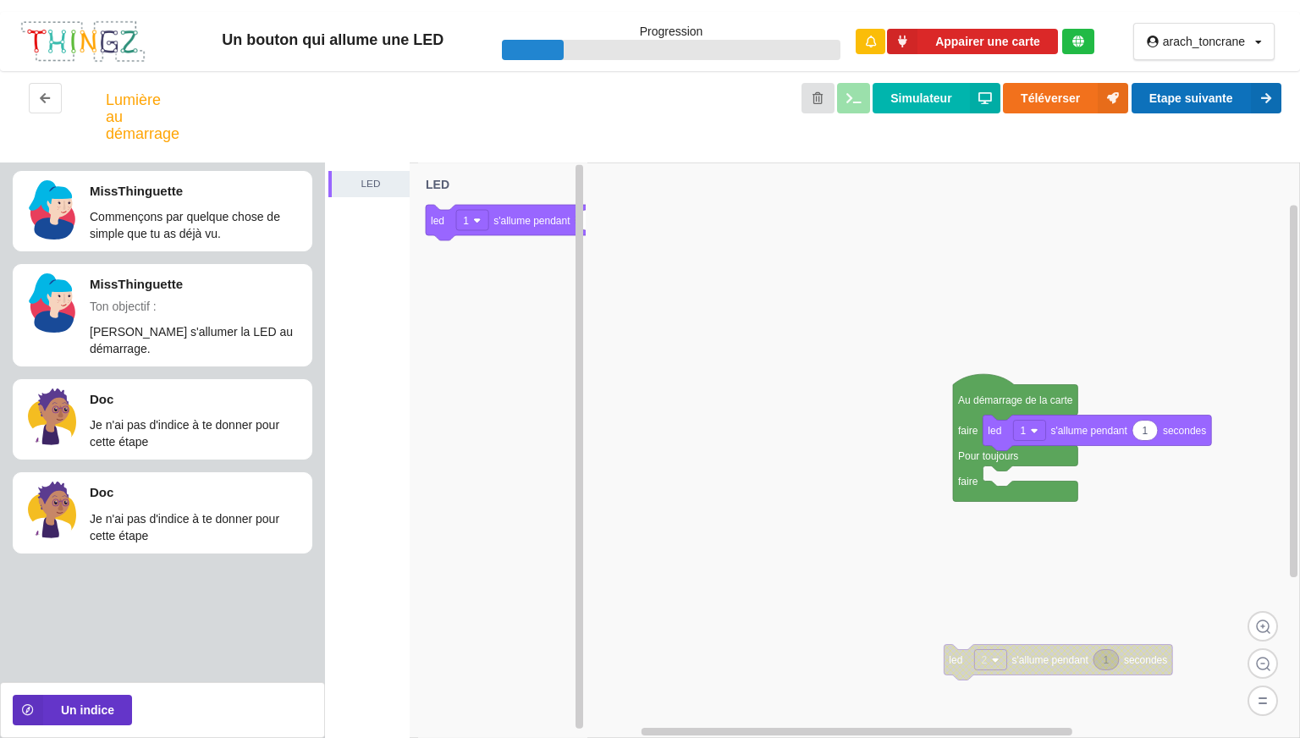
click at [1168, 92] on button "Etape suivante" at bounding box center [1207, 98] width 150 height 30
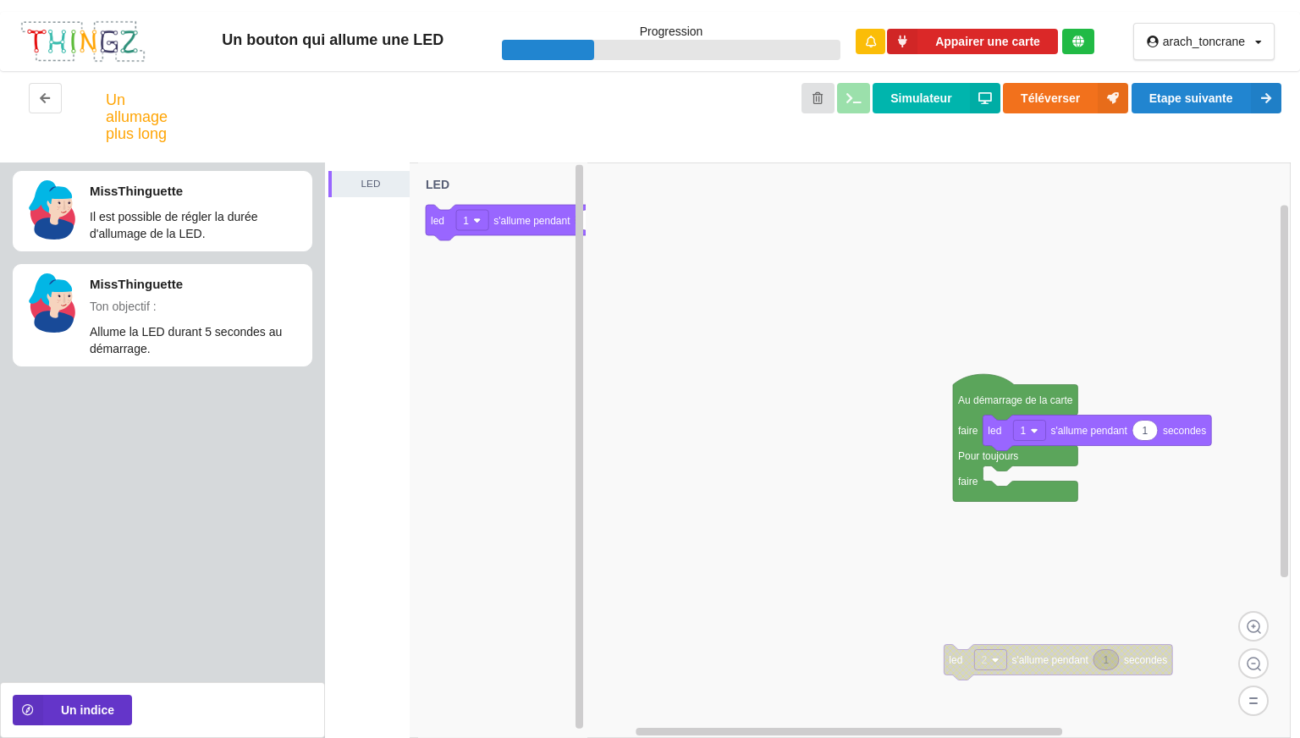
click at [790, 434] on rect at bounding box center [808, 451] width 966 height 576
click at [1171, 107] on button "Etape suivante" at bounding box center [1207, 98] width 150 height 30
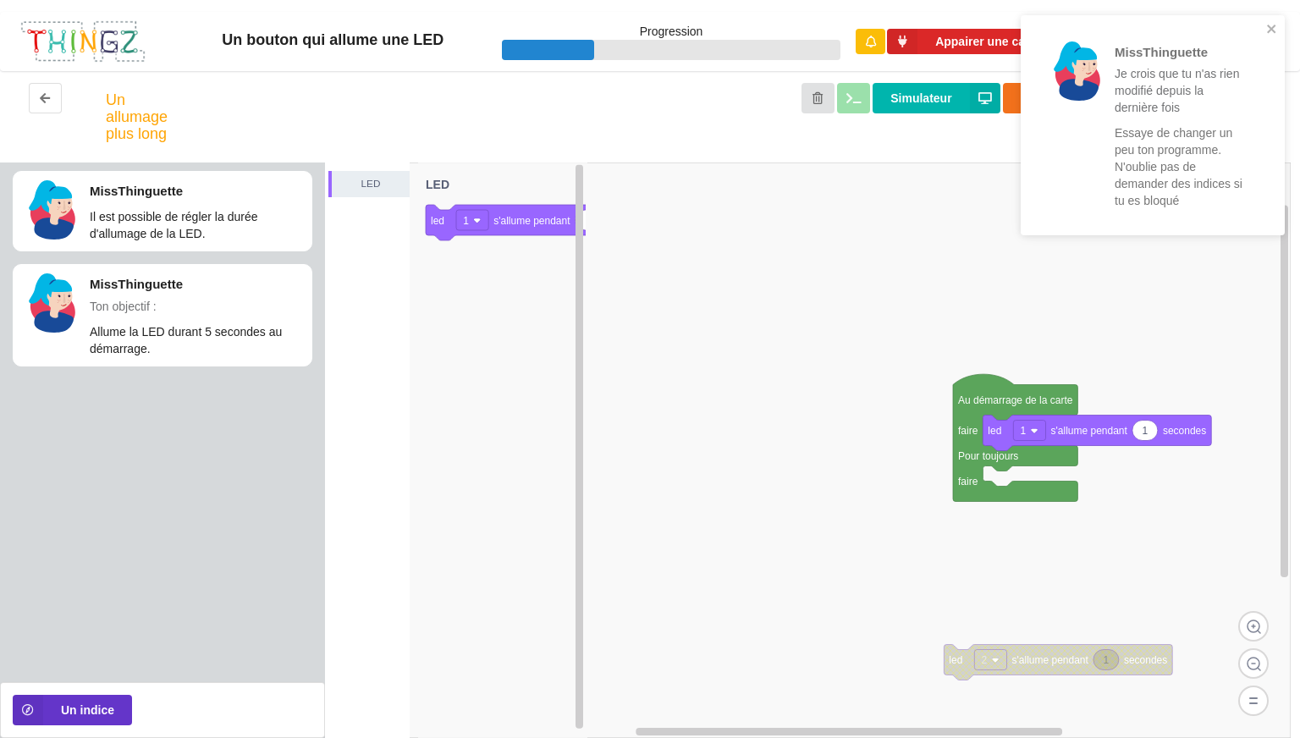
click at [972, 176] on rect at bounding box center [808, 451] width 966 height 576
click at [1147, 437] on input "1" at bounding box center [1144, 430] width 25 height 19
type input "5"
click at [1194, 365] on rect at bounding box center [812, 451] width 975 height 576
click at [1270, 25] on icon "close" at bounding box center [1272, 29] width 12 height 14
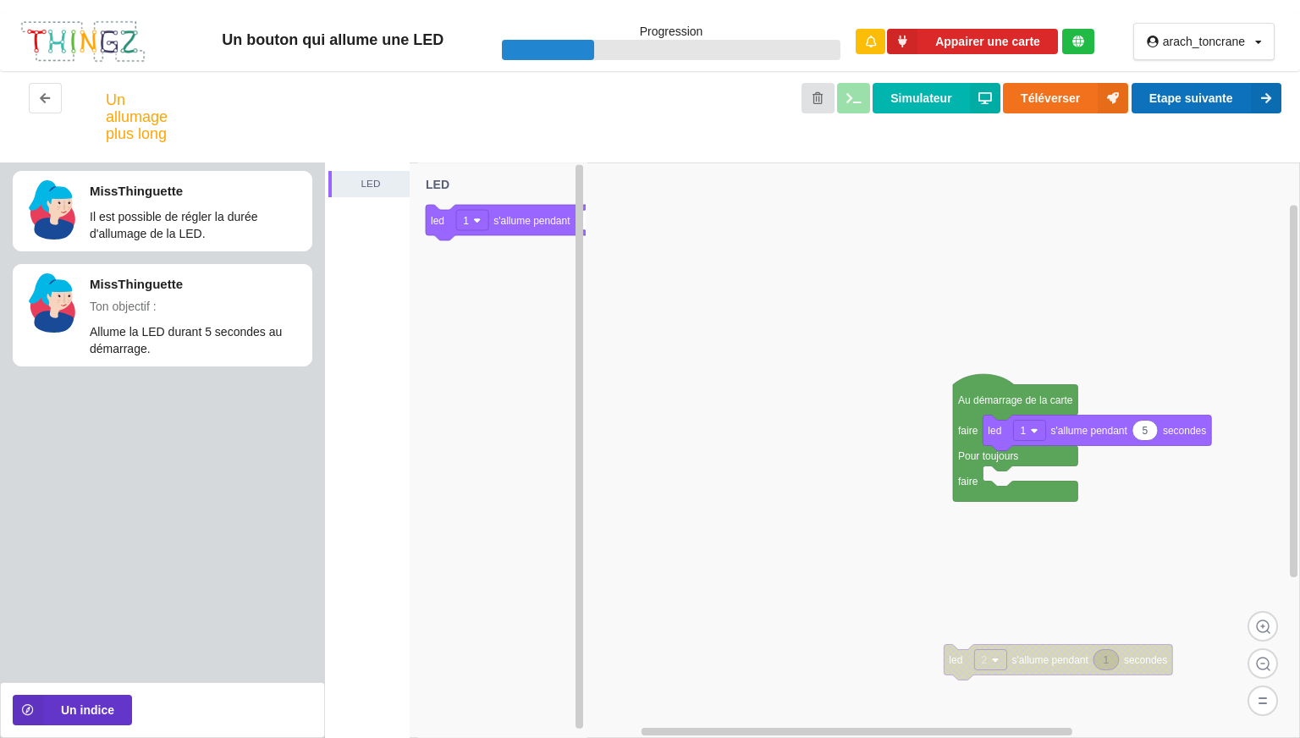
click at [1170, 105] on button "Etape suivante" at bounding box center [1207, 98] width 150 height 30
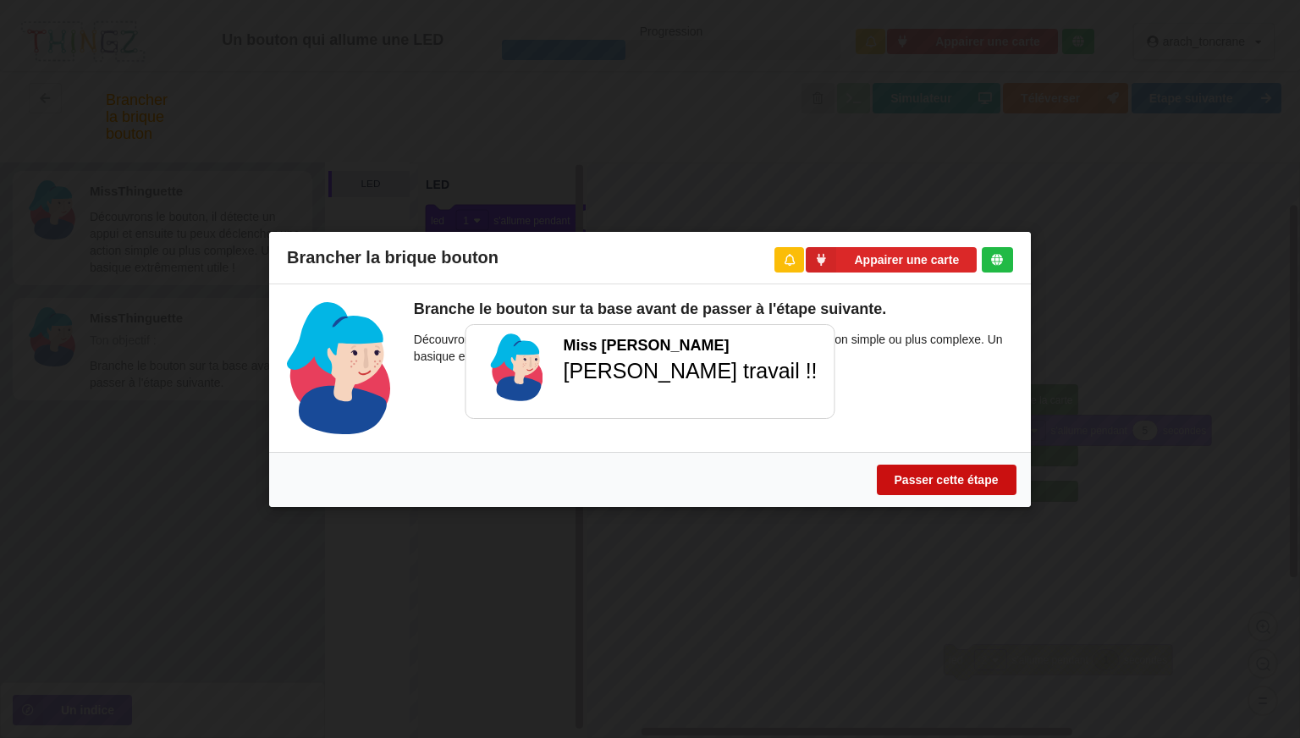
click at [987, 483] on button "Passer cette étape" at bounding box center [947, 479] width 140 height 30
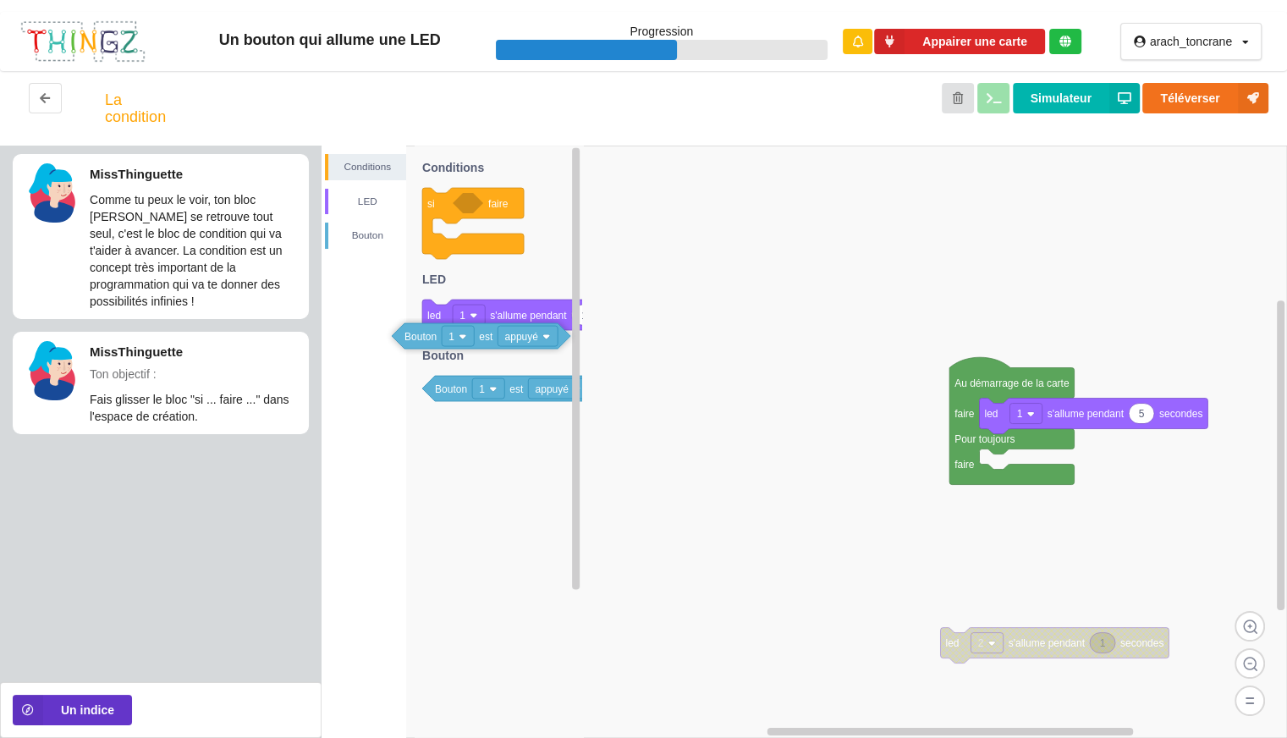
drag, startPoint x: 518, startPoint y: 297, endPoint x: 488, endPoint y: 357, distance: 67.4
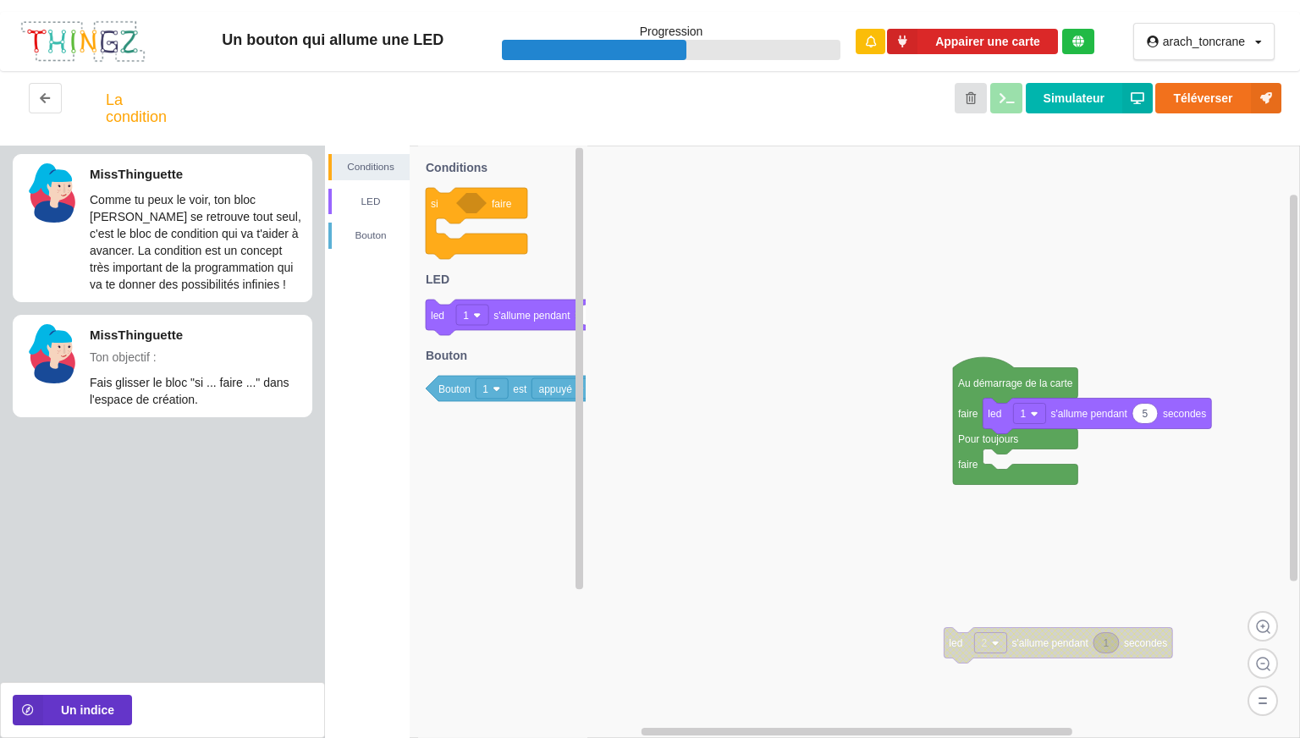
click at [703, 270] on rect at bounding box center [812, 442] width 975 height 592
click at [818, 412] on rect at bounding box center [812, 442] width 975 height 592
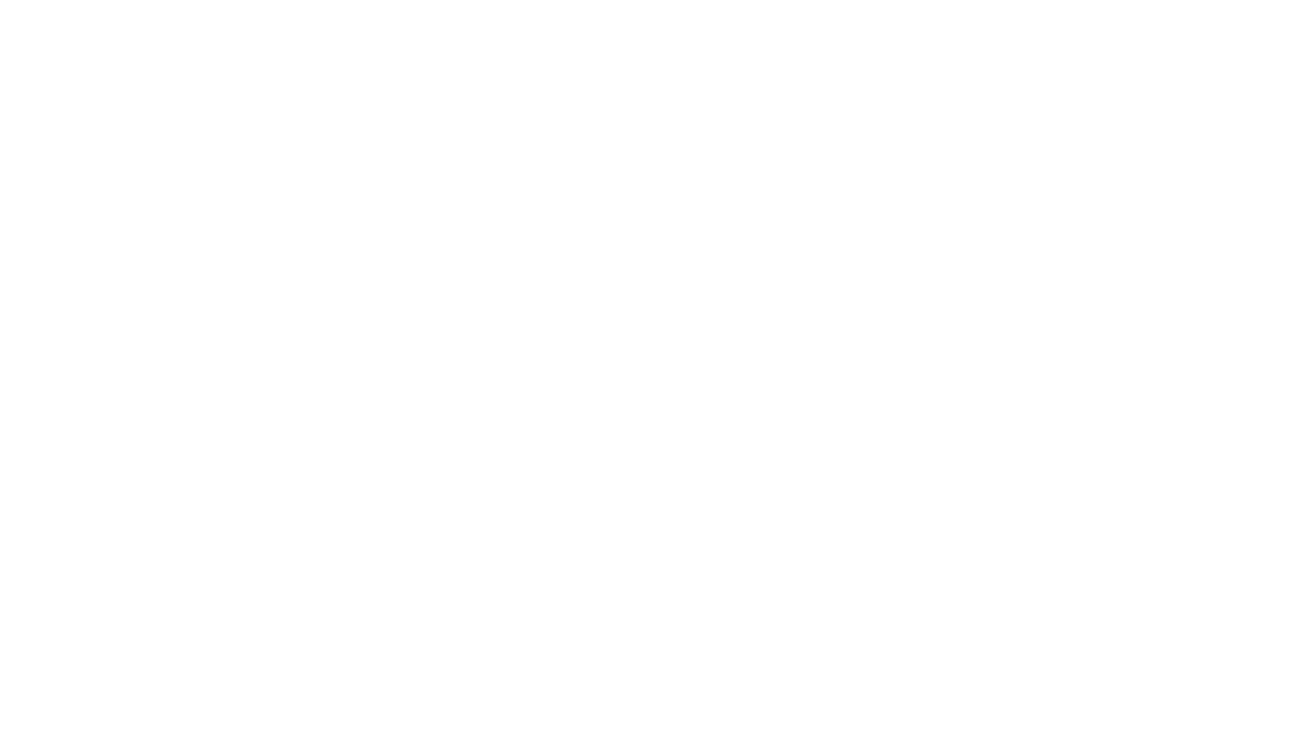
click at [762, 94] on div at bounding box center [650, 369] width 1300 height 738
